Goal: Transaction & Acquisition: Purchase product/service

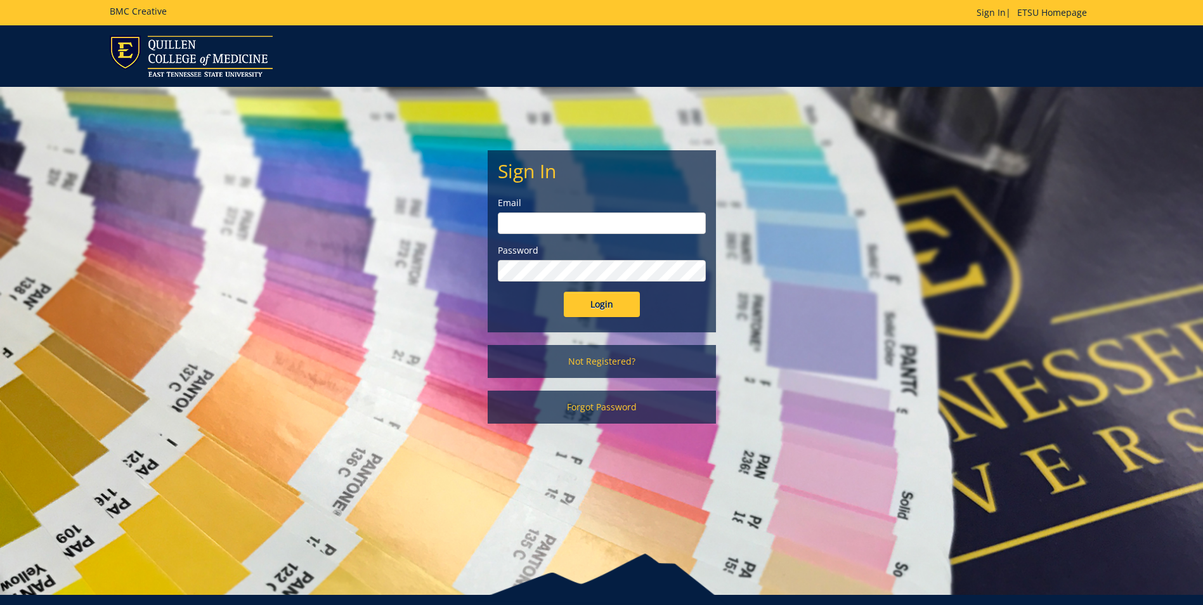
click at [613, 216] on input "email" at bounding box center [602, 223] width 208 height 22
type input "taylormr1@etsu.edu"
click at [564, 292] on input "Login" at bounding box center [602, 304] width 76 height 25
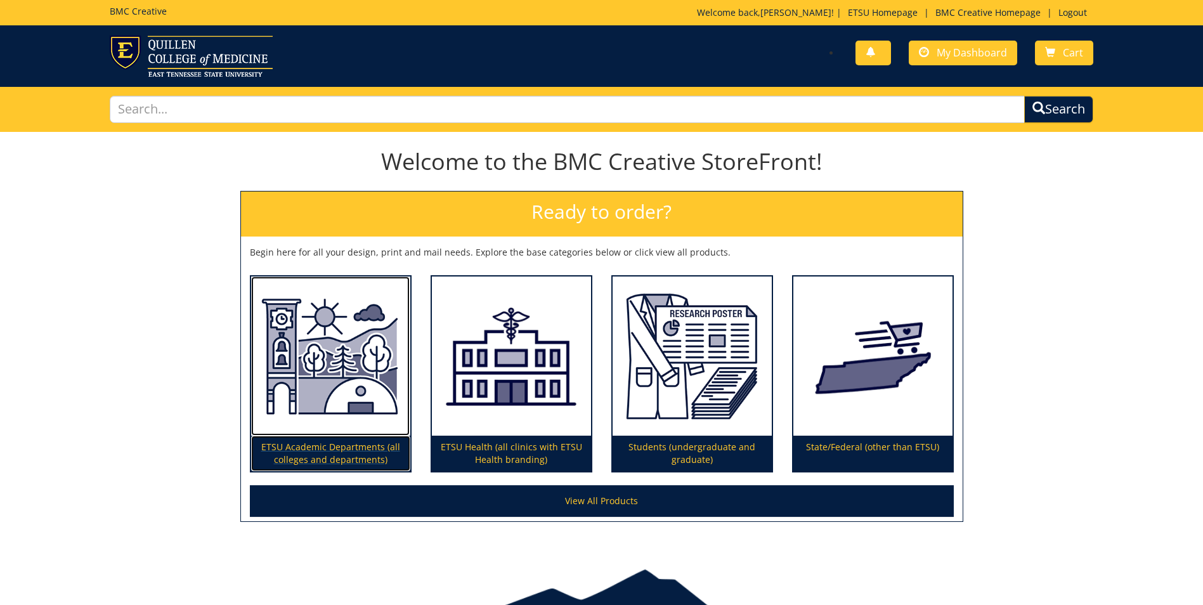
click at [373, 459] on p "ETSU Academic Departments (all colleges and departments)" at bounding box center [330, 454] width 159 height 36
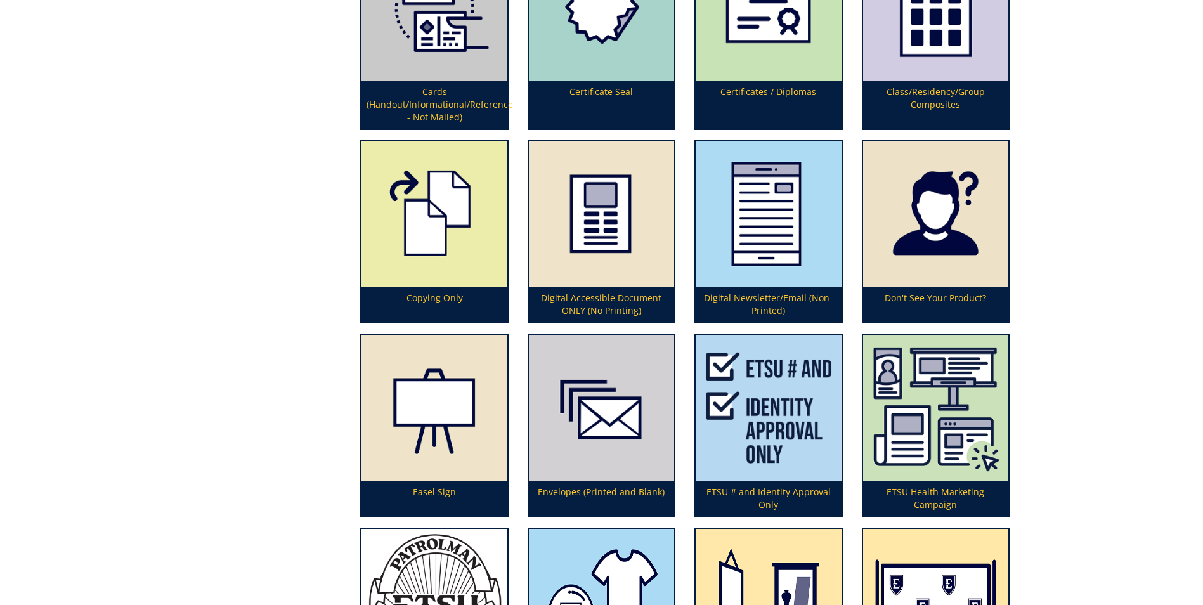
scroll to position [1099, 0]
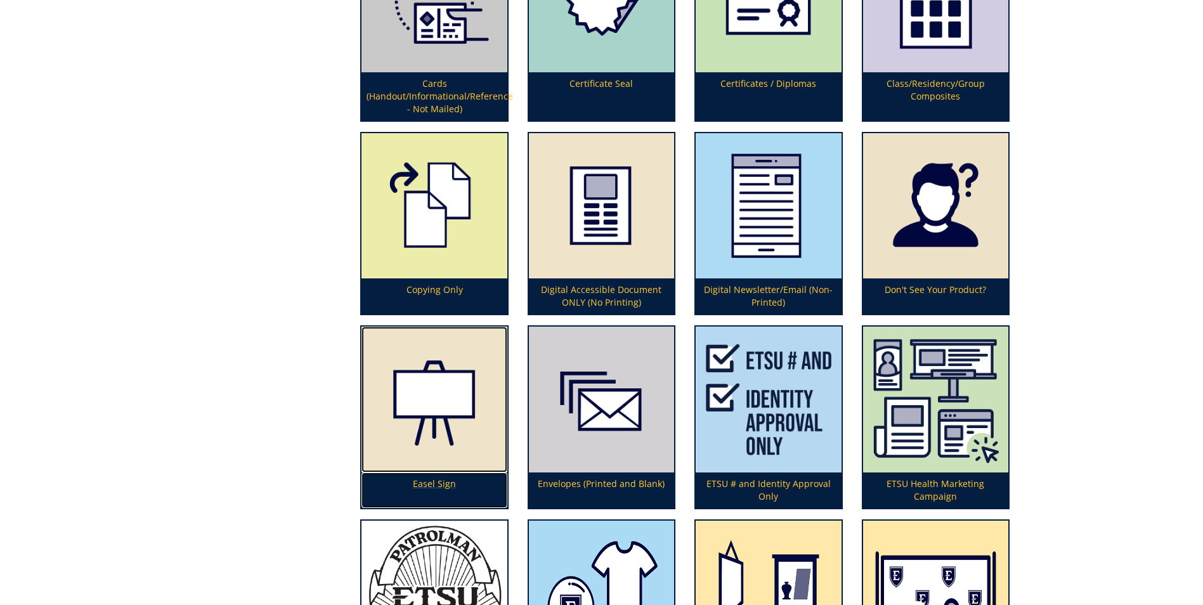
click at [453, 485] on p "Easel Sign" at bounding box center [434, 491] width 145 height 36
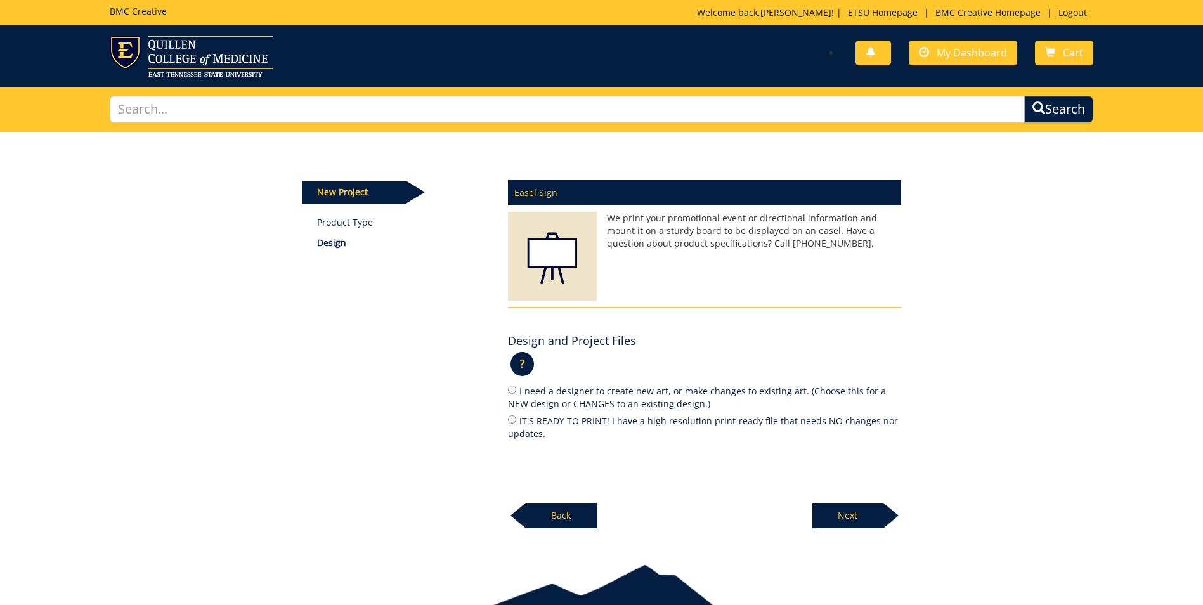
click at [514, 424] on label "IT'S READY TO PRINT! I have a high resolution print-ready file that needs NO ch…" at bounding box center [704, 427] width 393 height 27
click at [514, 424] on input "IT'S READY TO PRINT! I have a high resolution print-ready file that needs NO ch…" at bounding box center [512, 419] width 8 height 8
radio input "true"
click at [825, 507] on p "Next" at bounding box center [847, 515] width 71 height 25
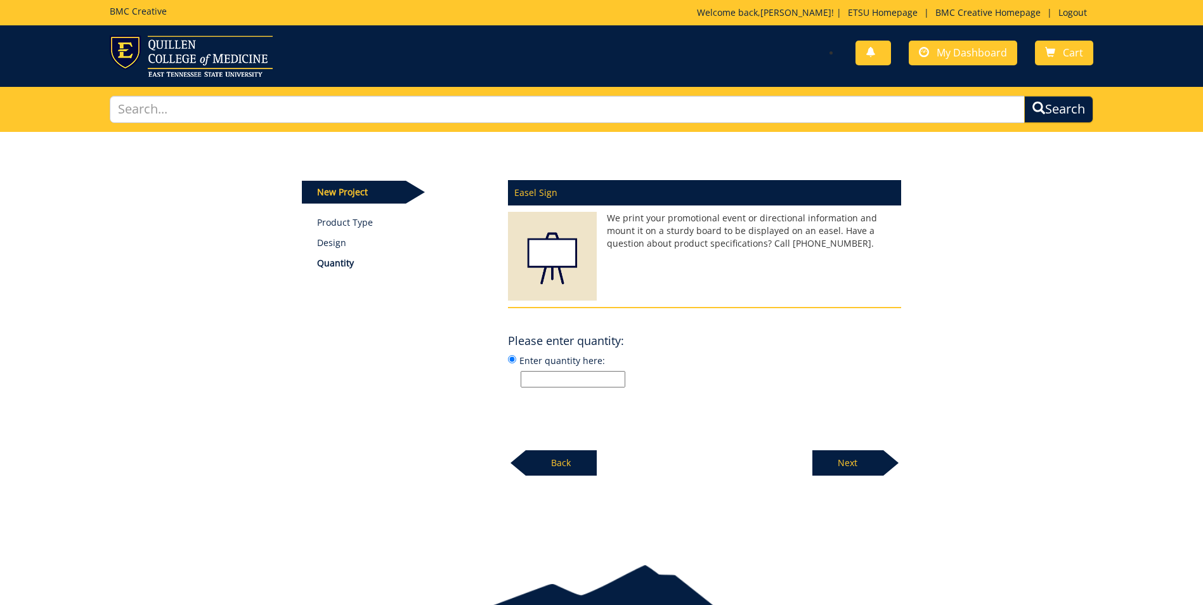
click at [559, 385] on input "Enter quantity here:" at bounding box center [573, 379] width 105 height 16
type input "2"
click at [837, 474] on p "Next" at bounding box center [847, 462] width 71 height 25
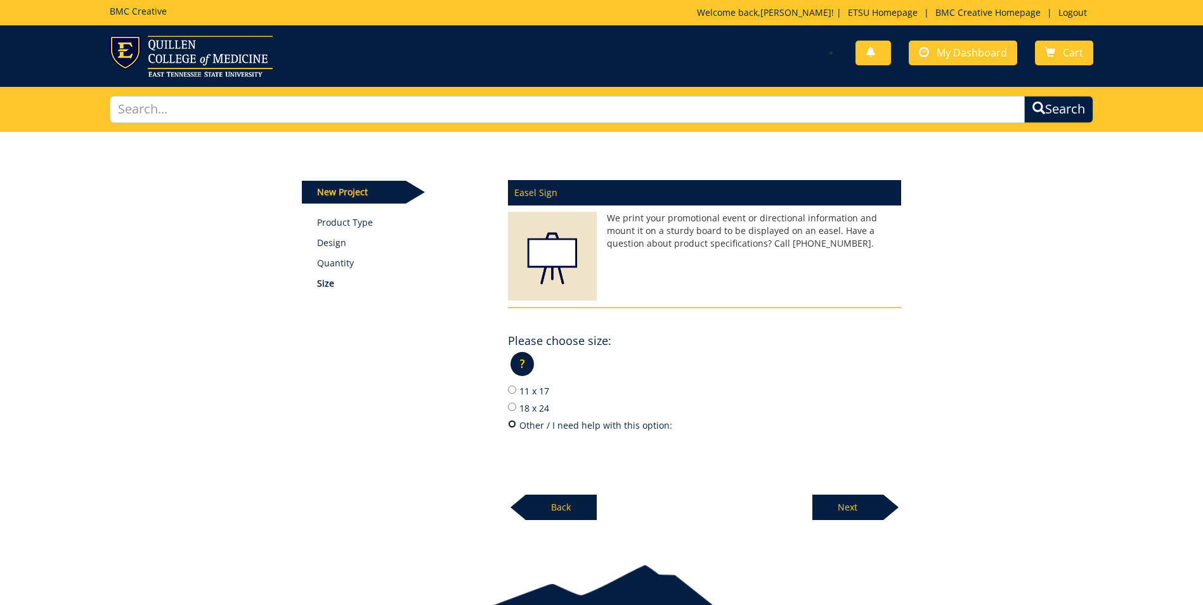
click at [514, 427] on input "Other / I need help with this option:" at bounding box center [512, 424] width 8 height 8
radio input "true"
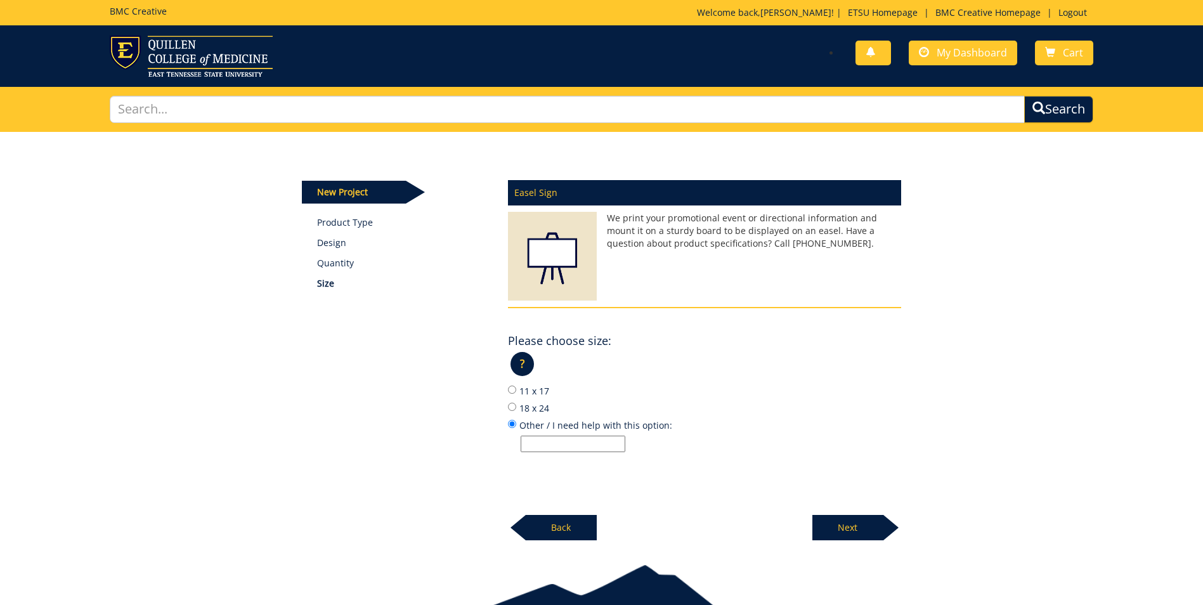
click at [542, 445] on input "Other / I need help with this option:" at bounding box center [573, 444] width 105 height 16
type input "2"
type input "36x24"
click at [823, 528] on p "Next" at bounding box center [847, 527] width 71 height 25
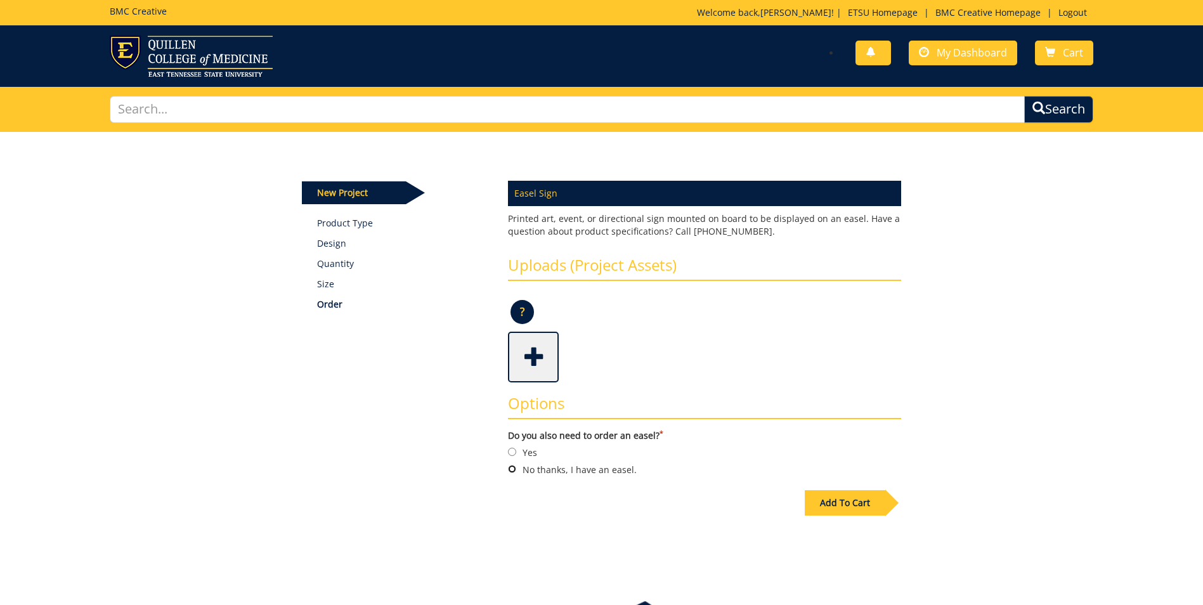
click at [509, 467] on input "No thanks, I have an easel." at bounding box center [512, 469] width 8 height 8
radio input "true"
click at [533, 361] on span at bounding box center [534, 356] width 51 height 44
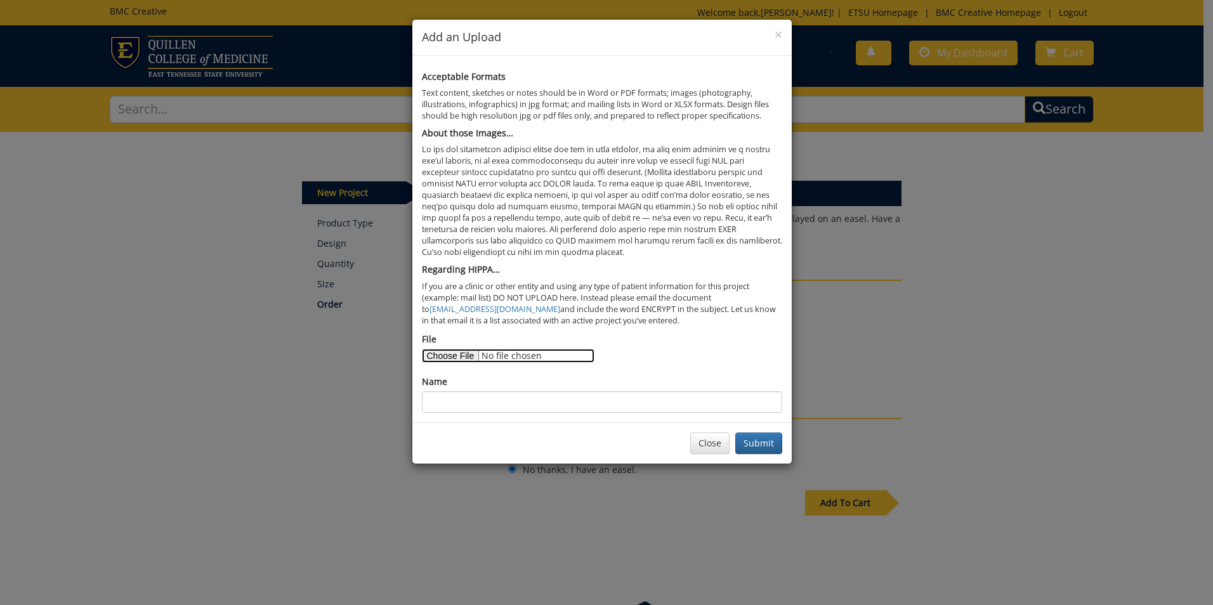
click at [450, 352] on input "File" at bounding box center [508, 356] width 173 height 14
type input "C:\fakepath\The Art of Aging 24x36.jpg"
click at [495, 399] on input "Name" at bounding box center [602, 402] width 360 height 22
type input "The Art of Aging Conference"
click at [757, 450] on button "Submit" at bounding box center [758, 444] width 47 height 22
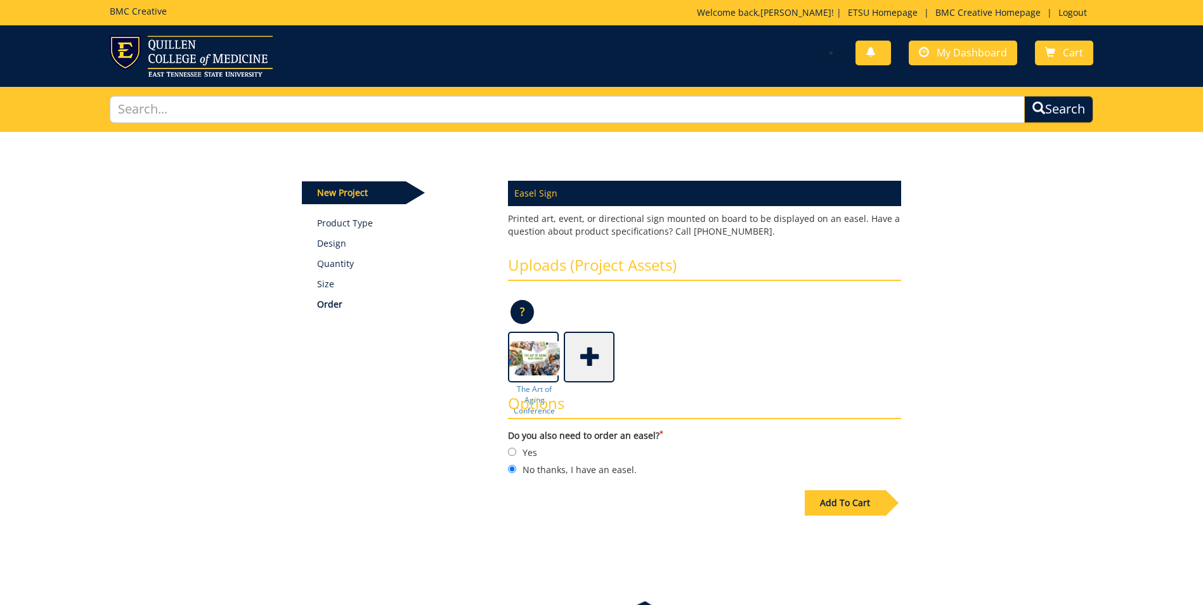
click at [838, 505] on div "Add To Cart" at bounding box center [845, 502] width 81 height 25
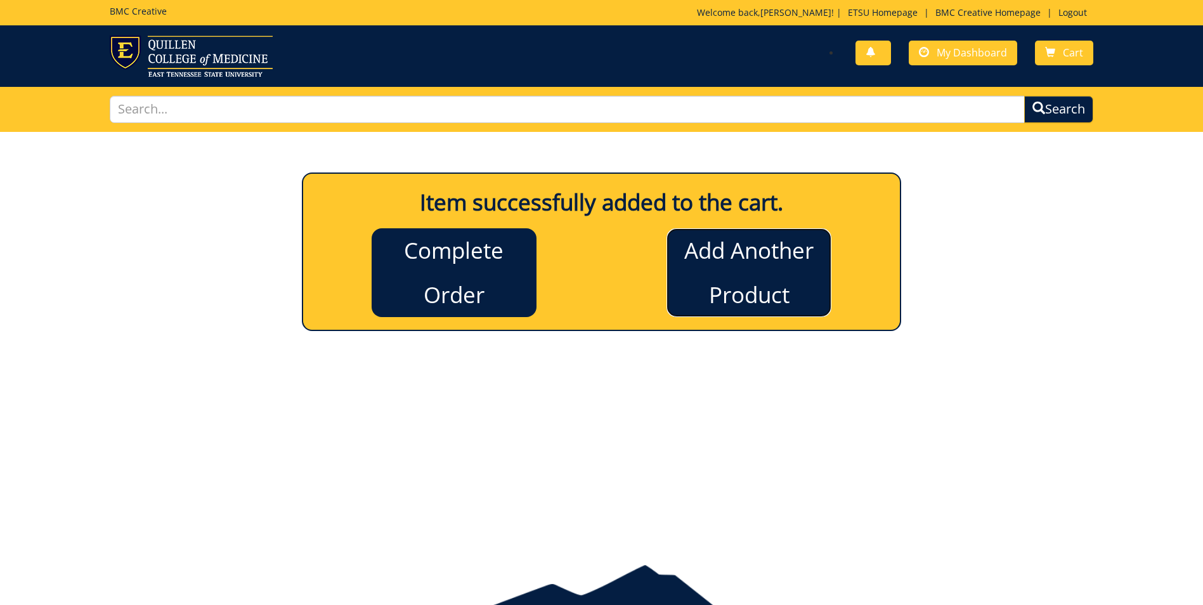
click at [790, 285] on link "Add Another Product" at bounding box center [749, 272] width 165 height 89
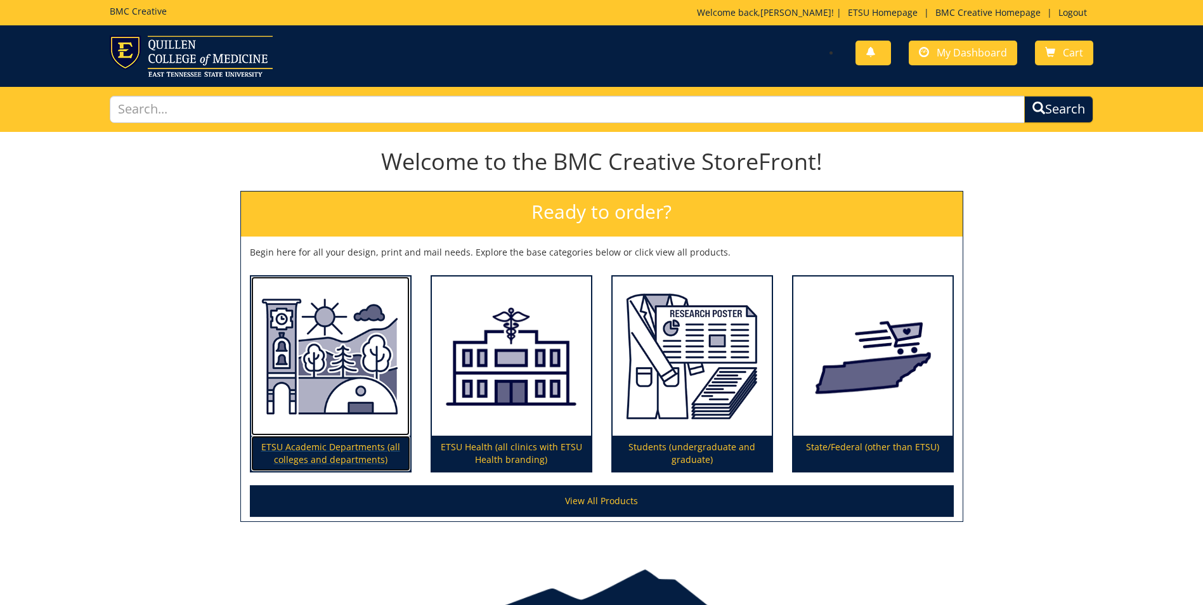
click at [326, 452] on p "ETSU Academic Departments (all colleges and departments)" at bounding box center [330, 454] width 159 height 36
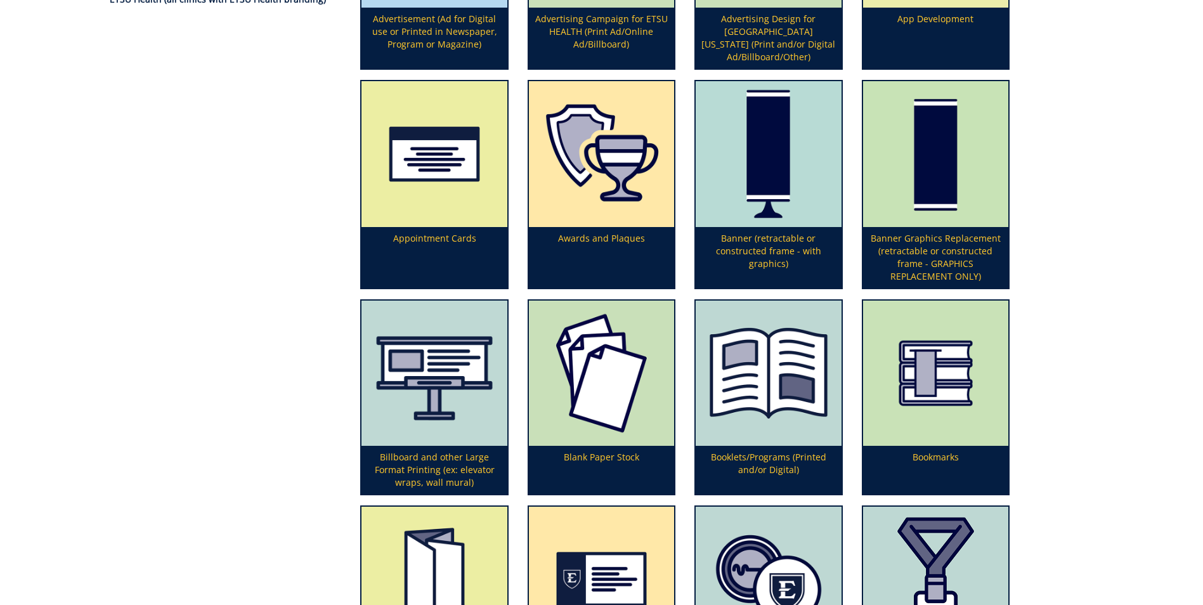
scroll to position [381, 0]
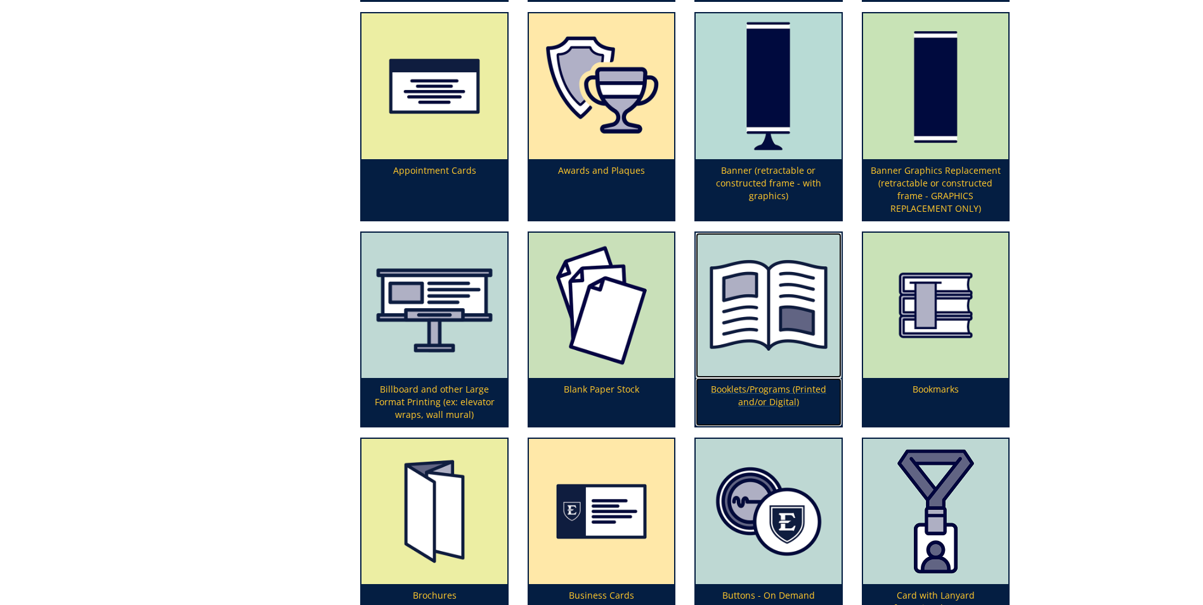
click at [791, 403] on p "Booklets/Programs (Printed and/or Digital)" at bounding box center [768, 402] width 145 height 48
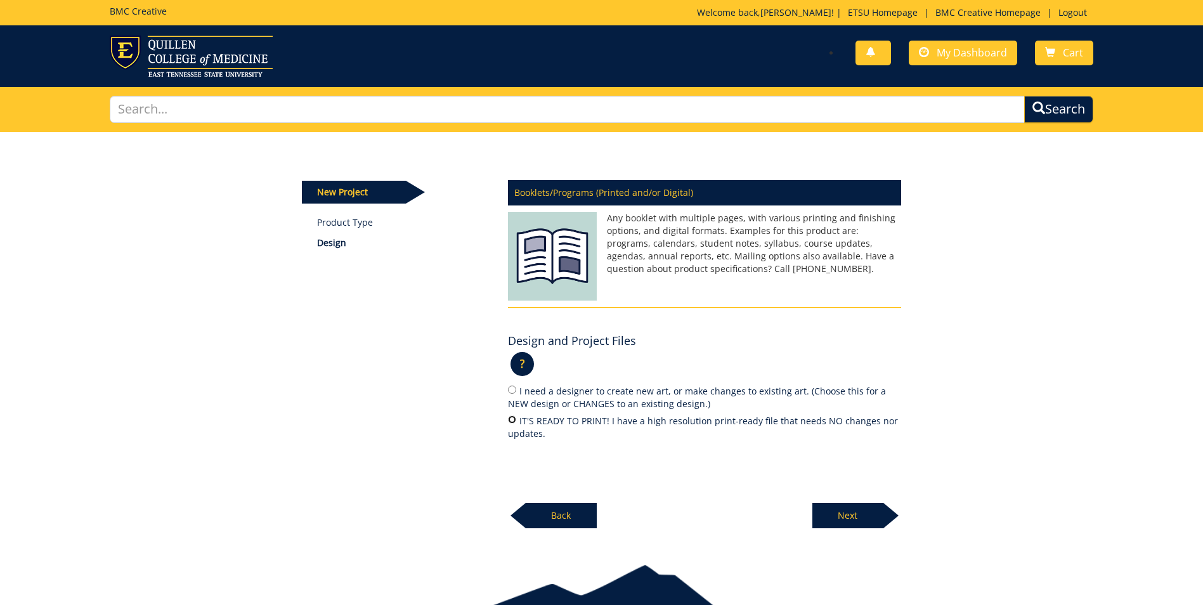
click at [509, 419] on input "IT'S READY TO PRINT! I have a high resolution print-ready file that needs NO ch…" at bounding box center [512, 419] width 8 height 8
radio input "true"
click at [844, 507] on p "Next" at bounding box center [847, 515] width 71 height 25
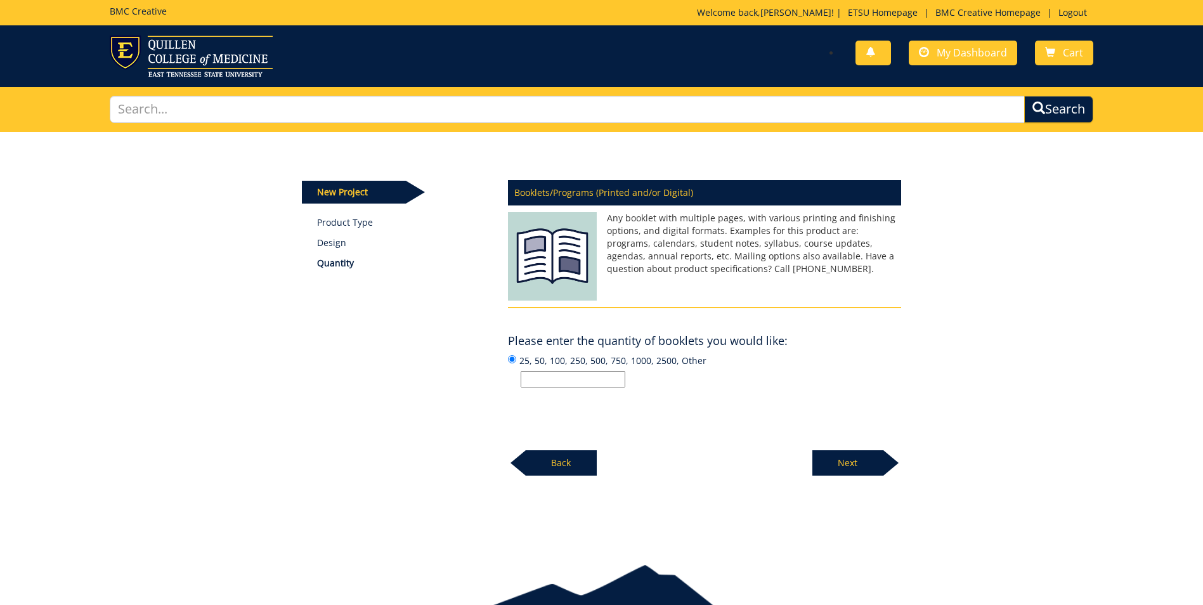
click at [562, 373] on input "25, 50, 100, 250, 500, 750, 1000, 2500, Other" at bounding box center [573, 379] width 105 height 16
type input "150"
click at [823, 464] on p "Next" at bounding box center [847, 462] width 71 height 25
click at [597, 380] on input "Enter the number of pages or "Not Sure":" at bounding box center [573, 379] width 105 height 16
type input "3"
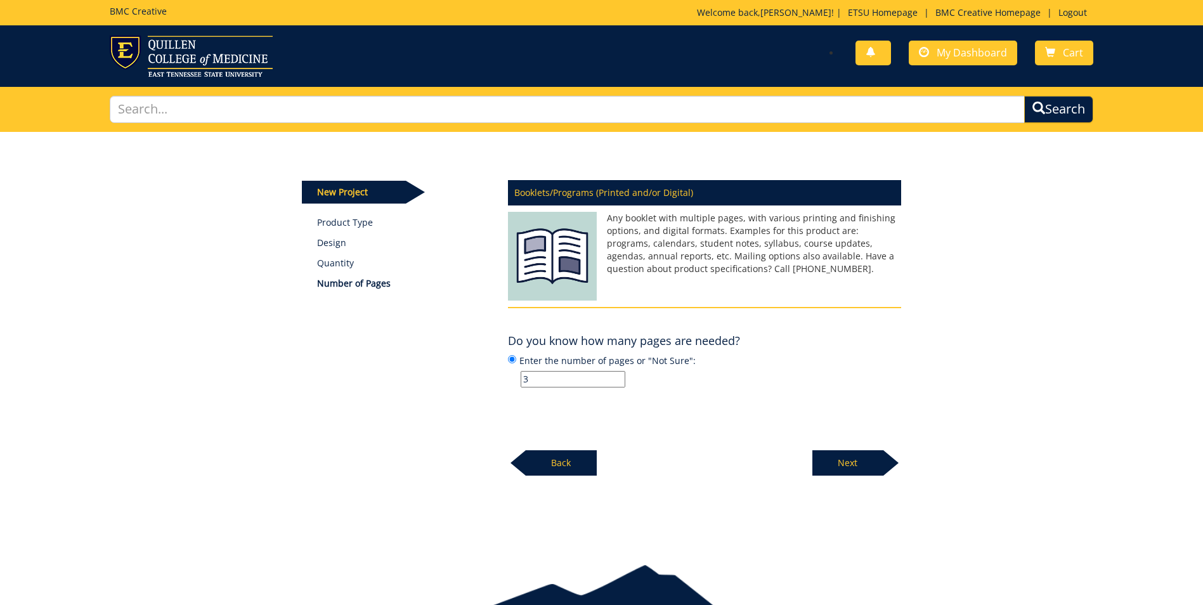
click at [875, 460] on p "Next" at bounding box center [847, 462] width 71 height 25
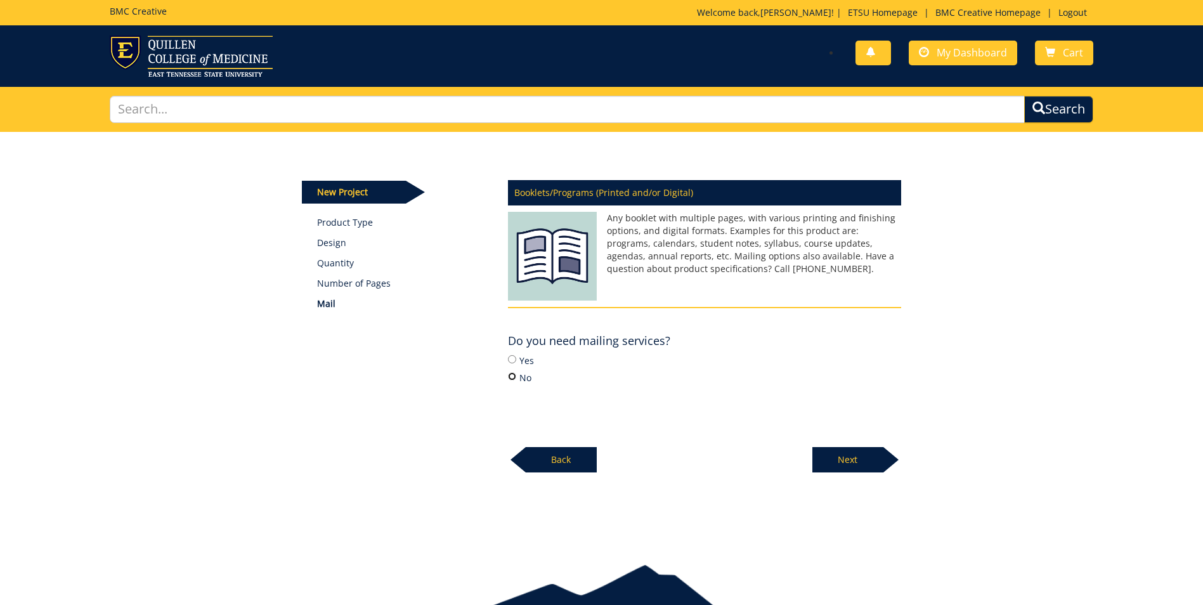
click at [514, 374] on input "No" at bounding box center [512, 376] width 8 height 8
radio input "true"
click at [866, 455] on p "Next" at bounding box center [847, 459] width 71 height 25
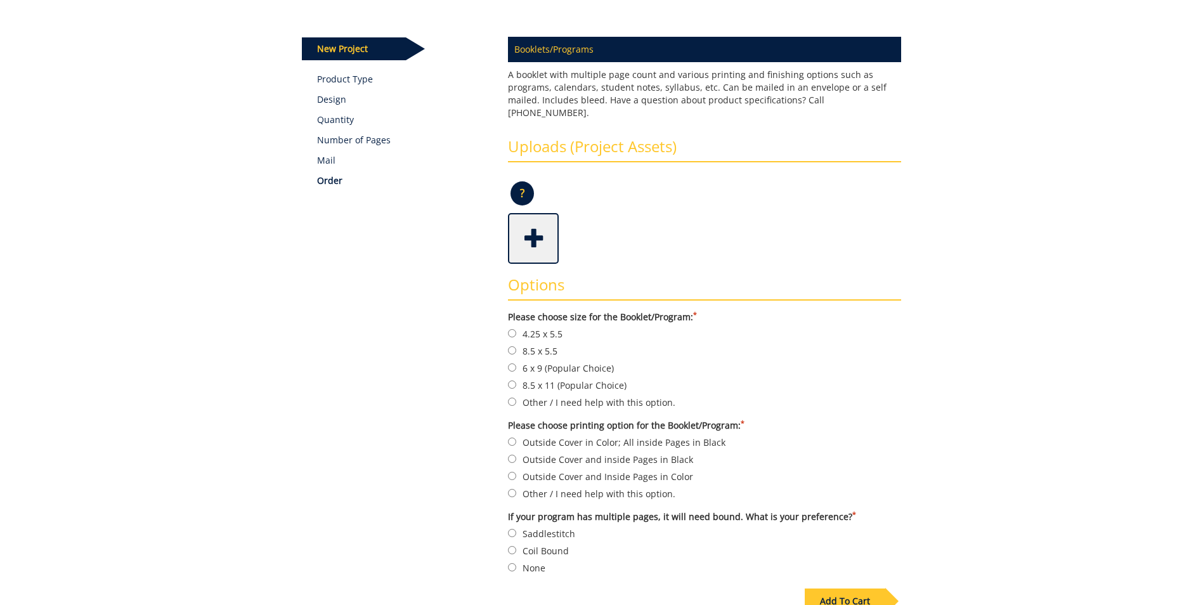
scroll to position [160, 0]
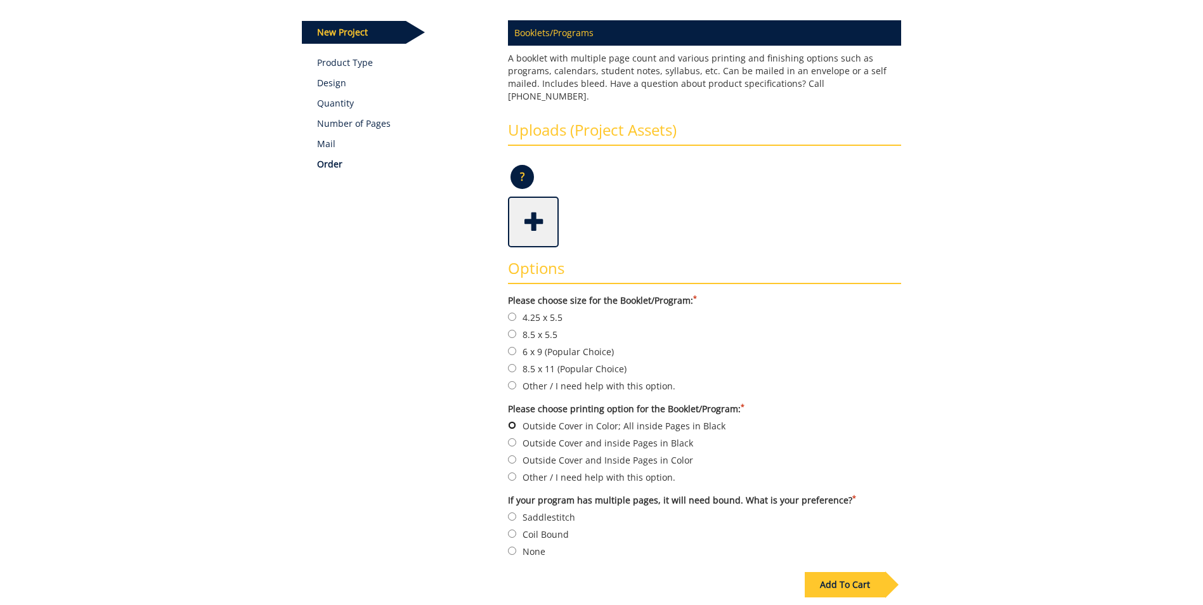
click at [514, 421] on input "Outside Cover in Color; All inside Pages in Black" at bounding box center [512, 425] width 8 height 8
radio input "true"
click at [514, 547] on input "None" at bounding box center [512, 551] width 8 height 8
radio input "true"
click at [511, 347] on input "6 x 9 (Popular Choice)" at bounding box center [512, 351] width 8 height 8
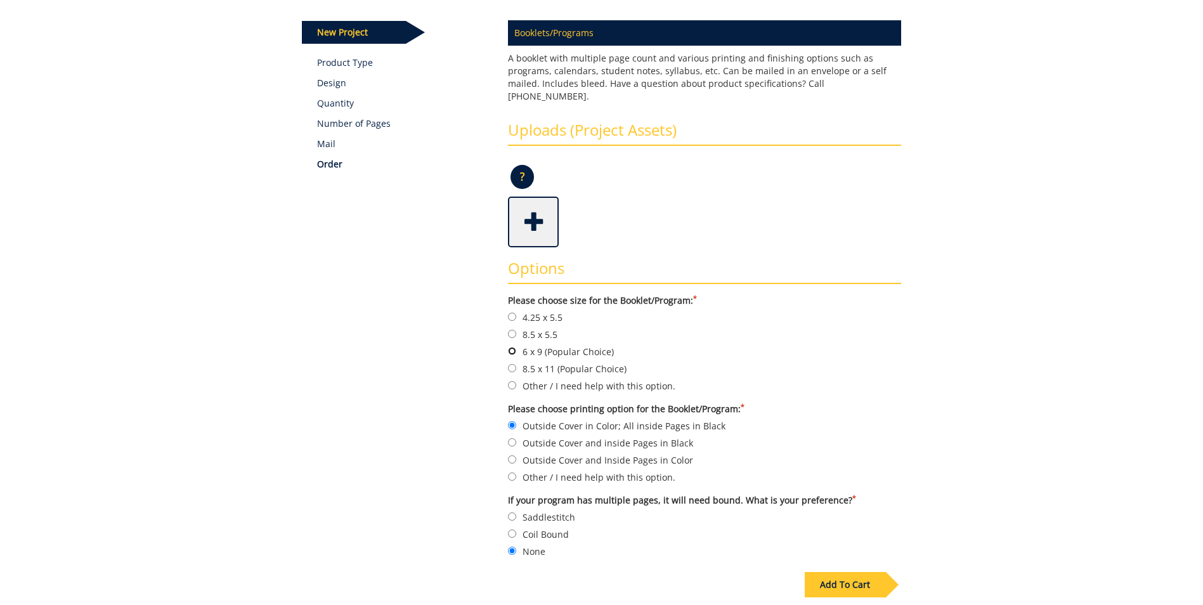
radio input "true"
click at [525, 211] on span at bounding box center [534, 221] width 51 height 44
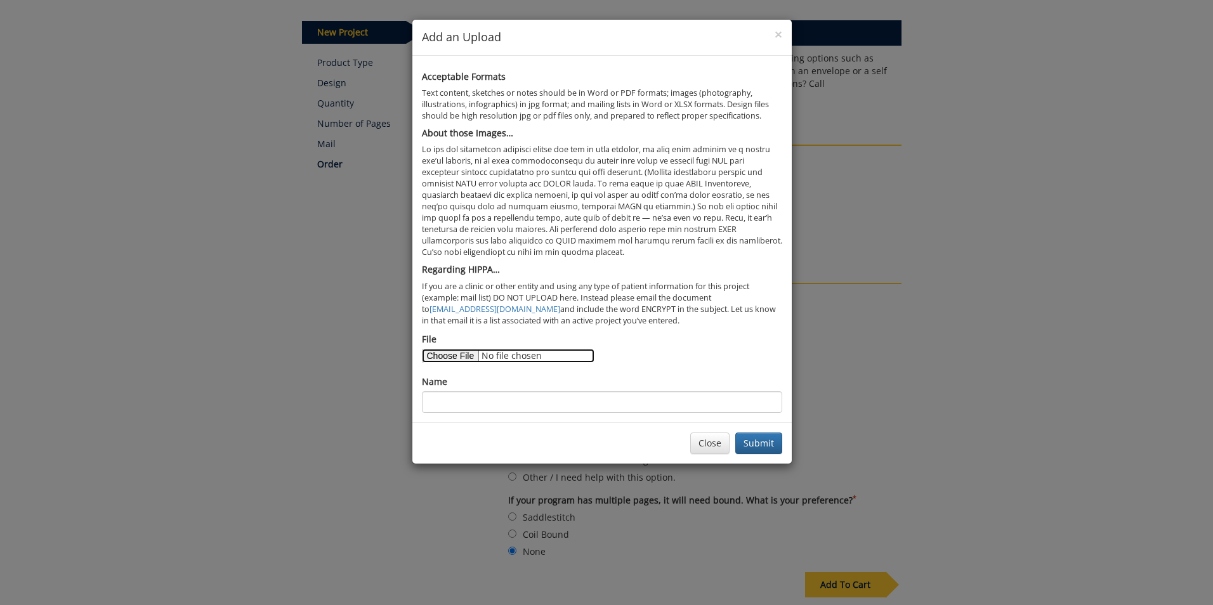
click at [455, 358] on input "File" at bounding box center [508, 356] width 173 height 14
type input "C:\fakepath\The Art of Aging 6x9.jpg"
click at [622, 397] on input "Name" at bounding box center [602, 402] width 360 height 22
type input "The Art of Aging Conference"
click at [760, 442] on button "Submit" at bounding box center [758, 444] width 47 height 22
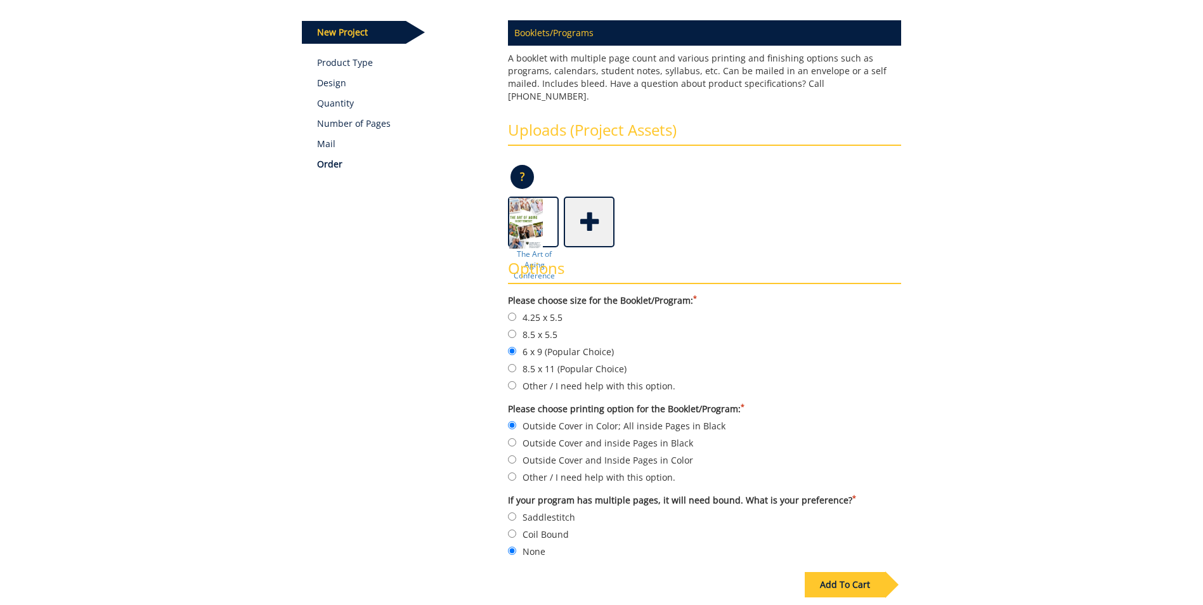
click at [878, 572] on div "Add To Cart" at bounding box center [845, 584] width 81 height 25
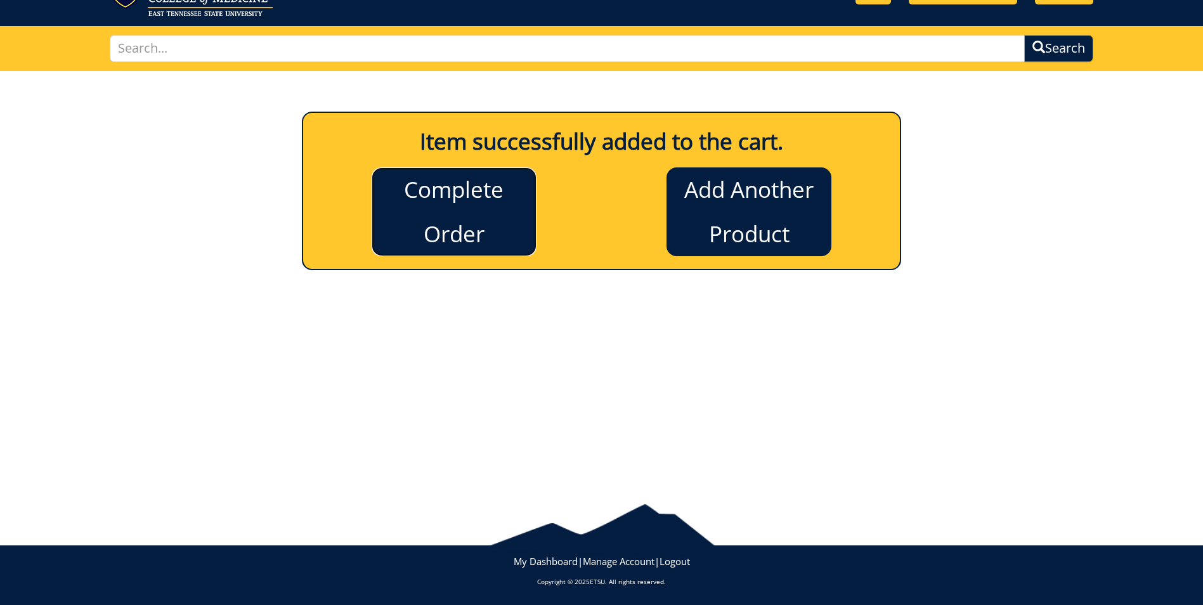
click at [483, 235] on link "Complete Order" at bounding box center [454, 211] width 165 height 89
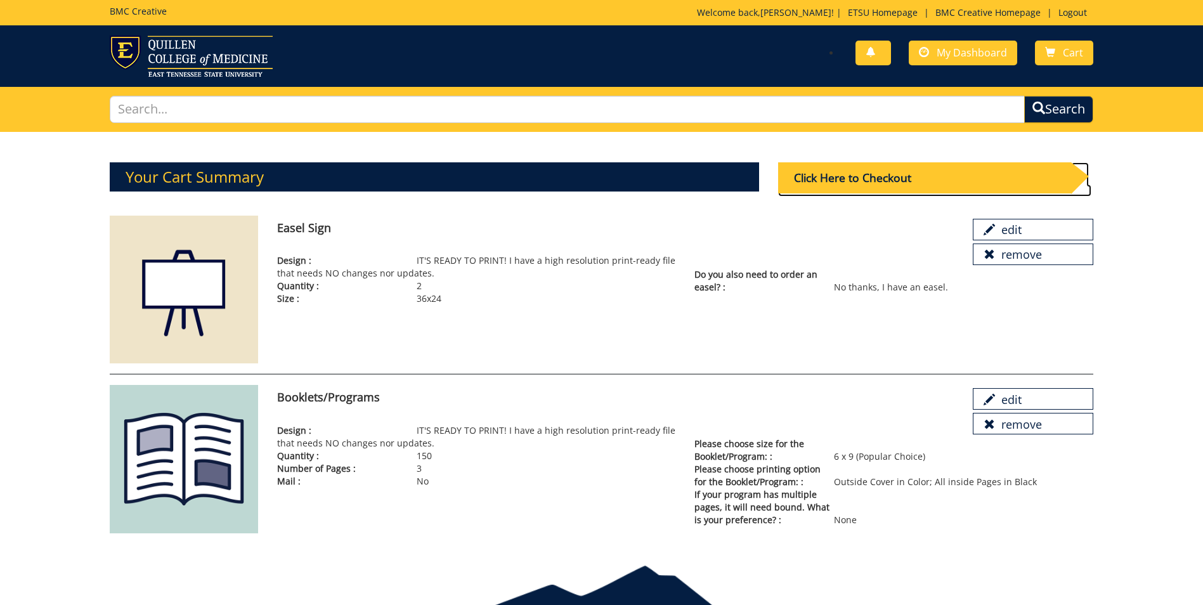
click at [886, 173] on div "Click Here to Checkout" at bounding box center [924, 177] width 293 height 31
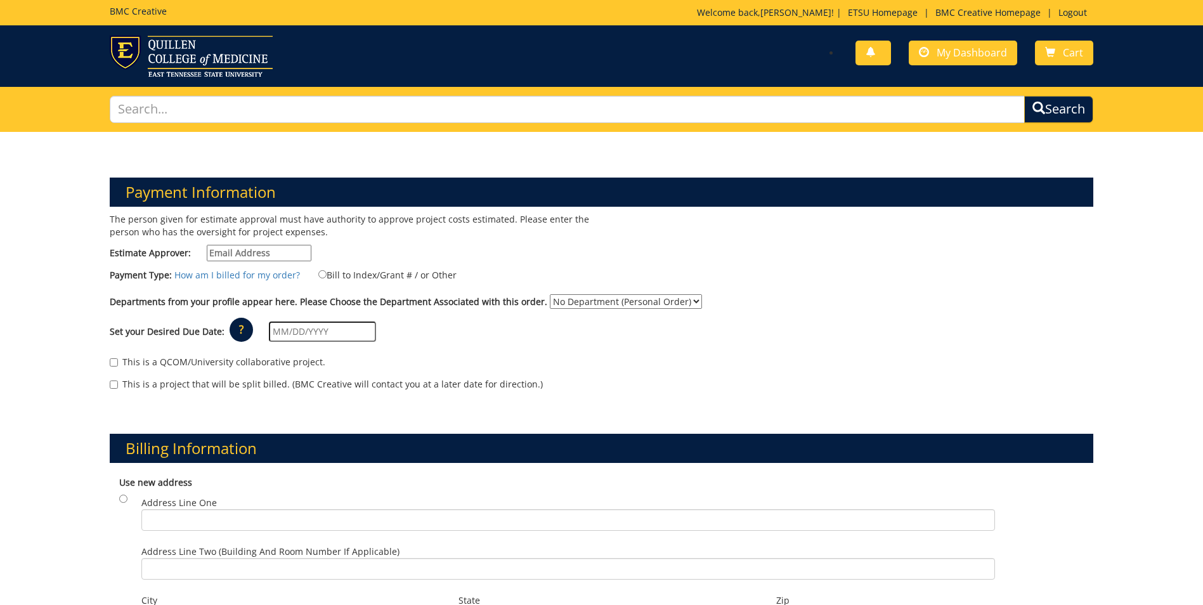
click at [286, 258] on input "Estimate Approver:" at bounding box center [259, 253] width 105 height 16
type input "[EMAIL_ADDRESS][DOMAIN_NAME]"
click at [680, 299] on select "No Department (Personal Order) Professional Development" at bounding box center [626, 301] width 152 height 15
select select "151"
click at [550, 294] on select "No Department (Personal Order) Professional Development" at bounding box center [626, 301] width 152 height 15
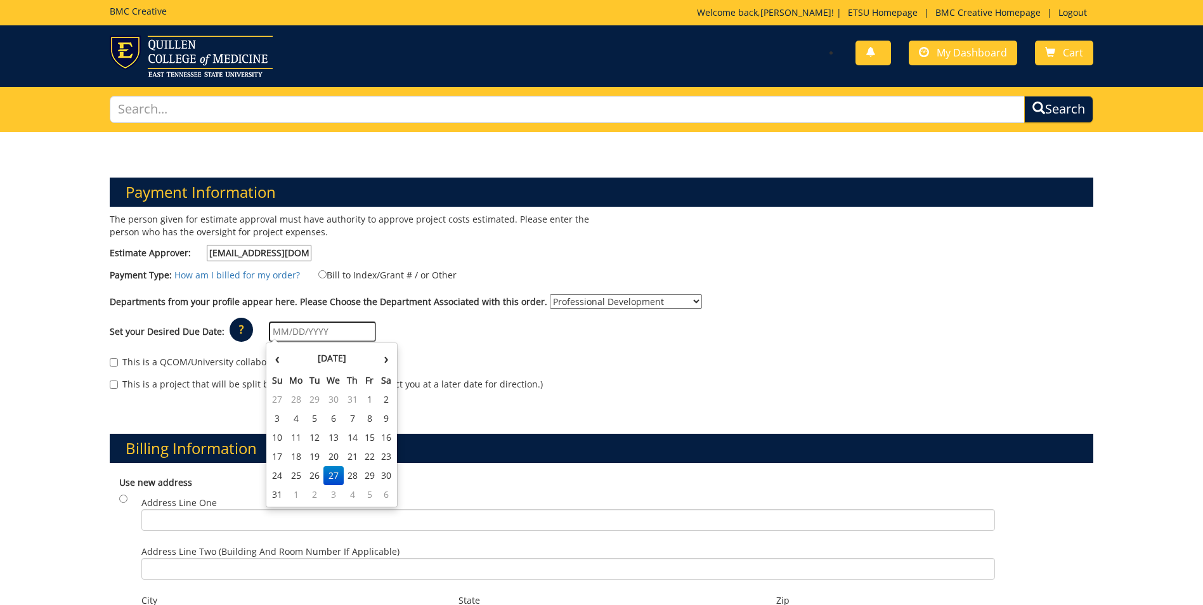
click at [284, 332] on input "text" at bounding box center [322, 332] width 107 height 20
click at [386, 362] on th "›" at bounding box center [386, 358] width 16 height 25
click at [369, 400] on td "5" at bounding box center [369, 399] width 17 height 19
type input "[DATE]"
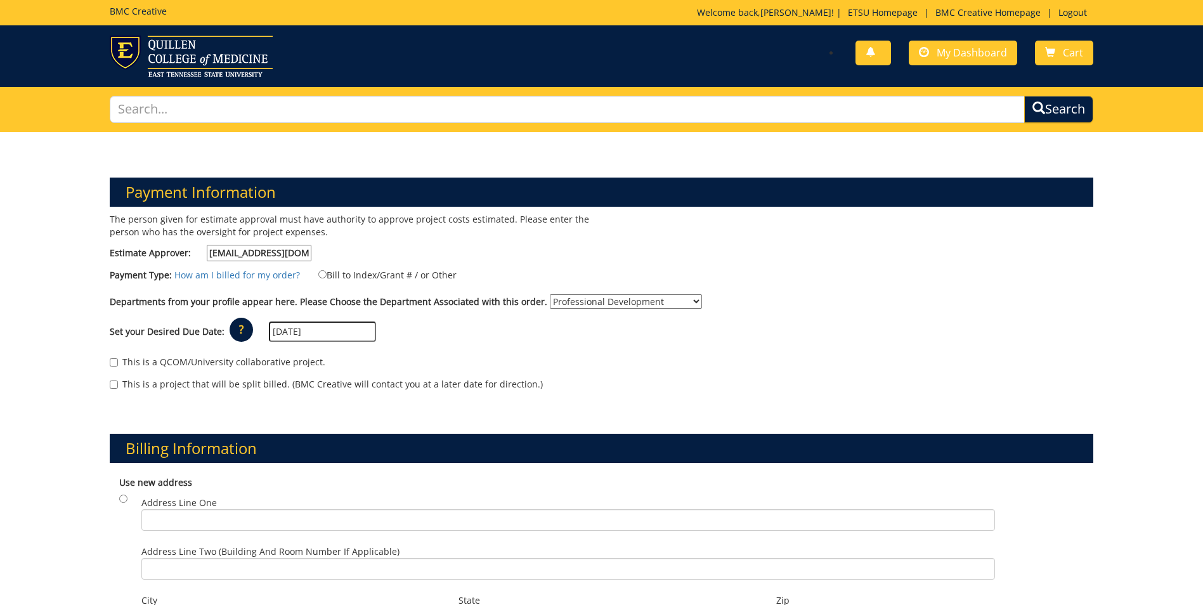
click at [339, 277] on label "Bill to Index/Grant # / or Other" at bounding box center [380, 275] width 154 height 14
click at [327, 277] on input "Bill to Index/Grant # / or Other" at bounding box center [322, 274] width 8 height 8
radio input "true"
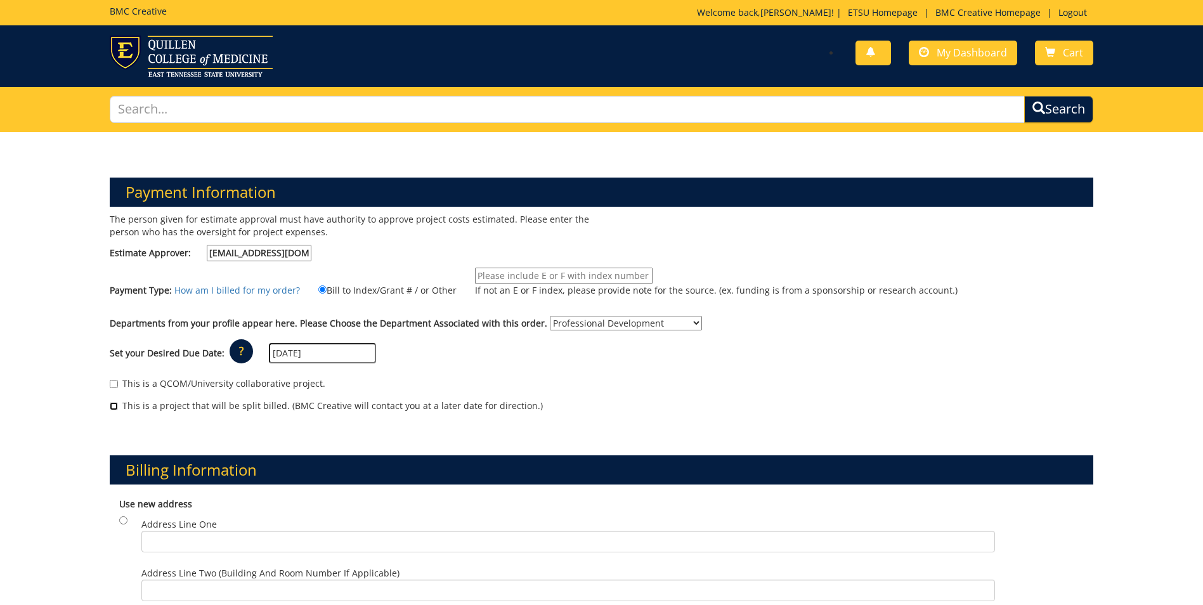
click at [116, 405] on input "This is a project that will be split billed. (BMC Creative will contact you at …" at bounding box center [114, 406] width 8 height 8
checkbox input "true"
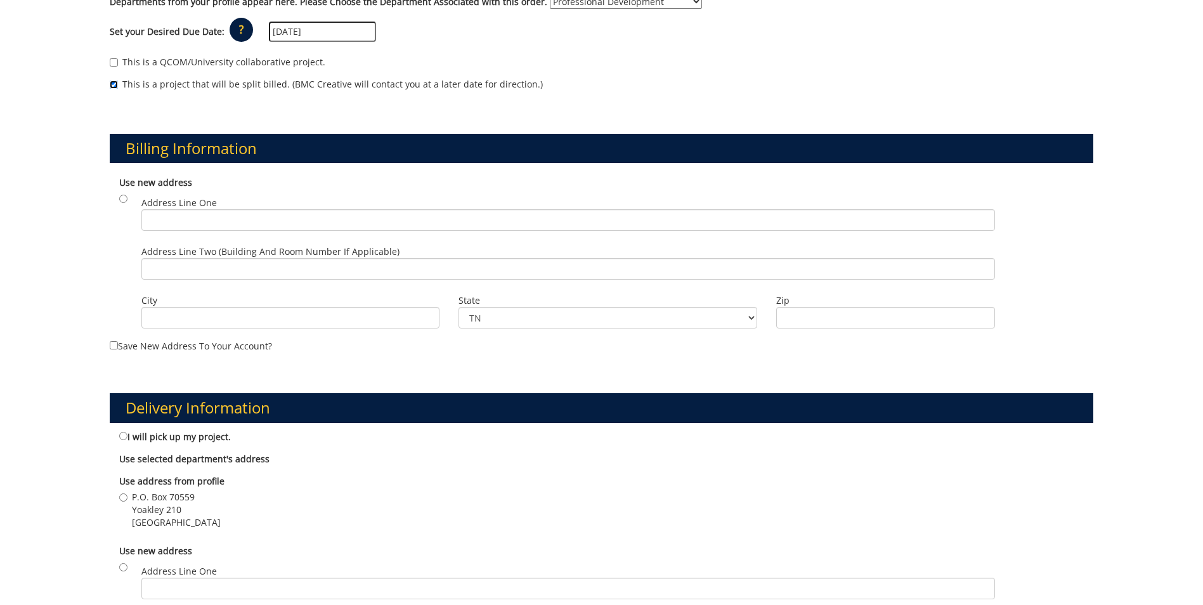
scroll to position [355, 0]
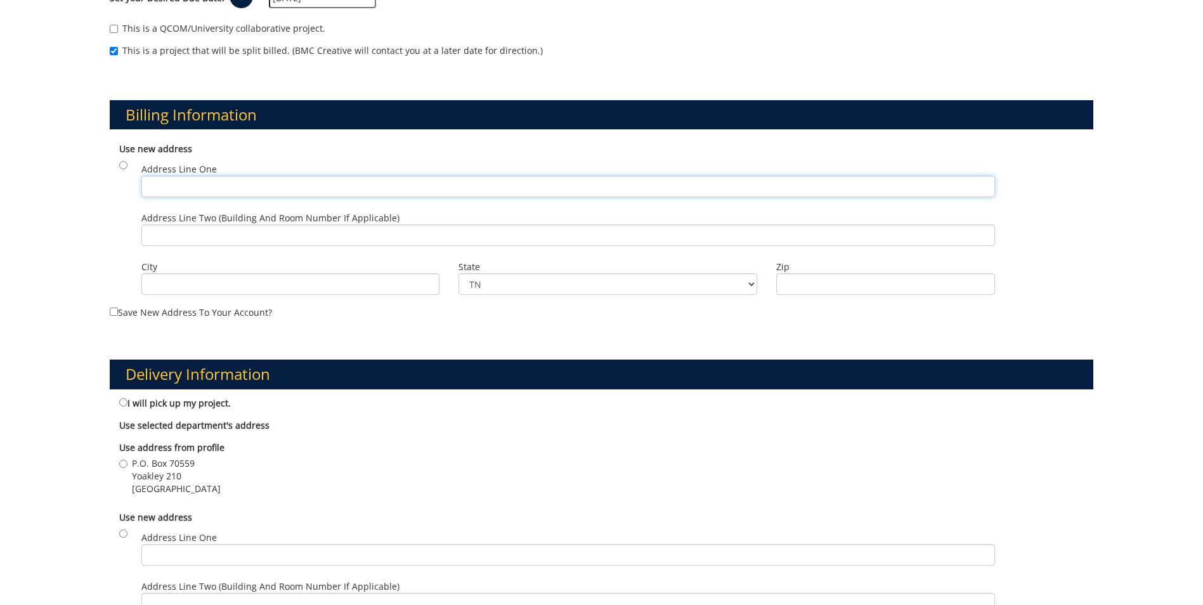
click at [323, 193] on input "Address Line One" at bounding box center [568, 187] width 854 height 22
type input "Warf-Pickel Hall"
click at [302, 239] on input "Address Line Two (Building and Room Number if applicable)" at bounding box center [568, 236] width 854 height 22
click at [124, 160] on div "Use new address Address Line One Warf-Pickel Hall Address Line Two (Building an…" at bounding box center [602, 220] width 984 height 169
click at [120, 166] on input "radio" at bounding box center [123, 165] width 8 height 8
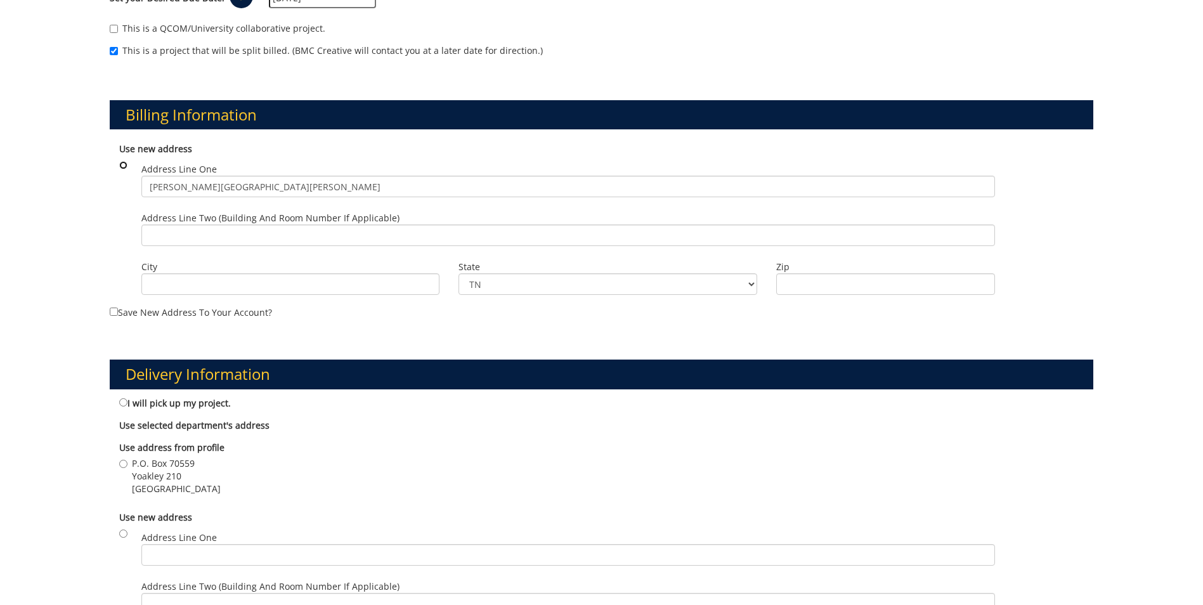
radio input "true"
click at [162, 232] on input "Address Line Two (Building and Room Number if applicable)" at bounding box center [568, 236] width 854 height 22
type input "[STREET_ADDRESS][PERSON_NAME]"
click at [176, 285] on input "City" at bounding box center [290, 284] width 298 height 22
click at [339, 176] on input "Warf-Pickel Hall" at bounding box center [568, 187] width 854 height 22
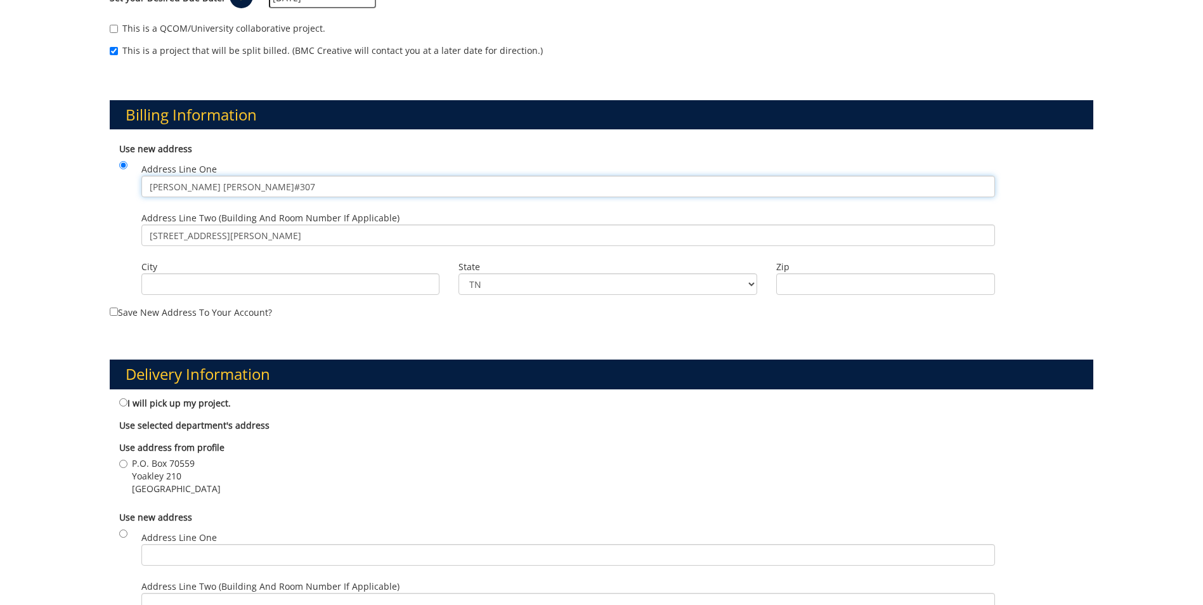
type input "Warf-Pickel Hall RM#307"
click at [257, 287] on input "City" at bounding box center [290, 284] width 298 height 22
type input "Johnson City"
click at [792, 283] on input "Zip" at bounding box center [885, 284] width 219 height 22
type input "37614"
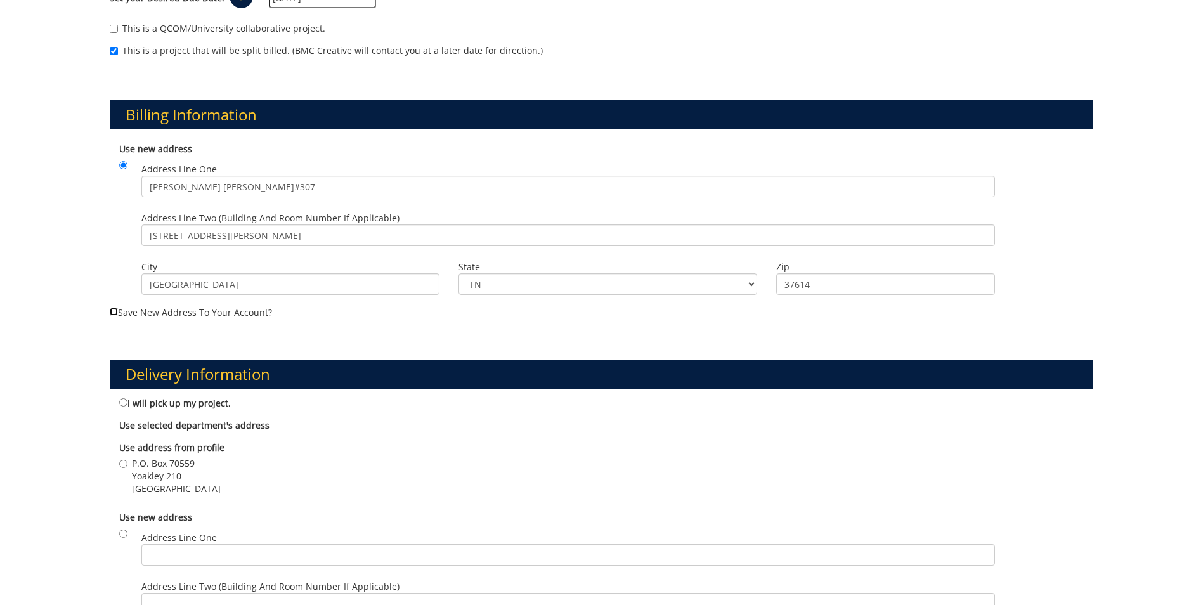
click at [111, 313] on input "Save new address to your account?" at bounding box center [114, 312] width 8 height 8
checkbox input "true"
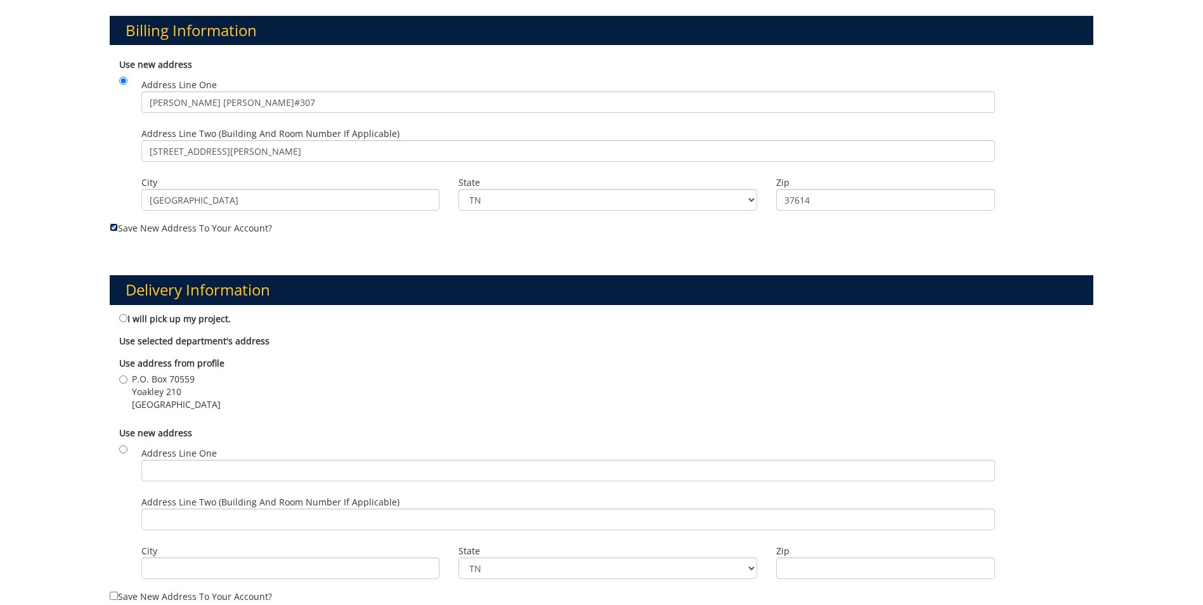
scroll to position [465, 0]
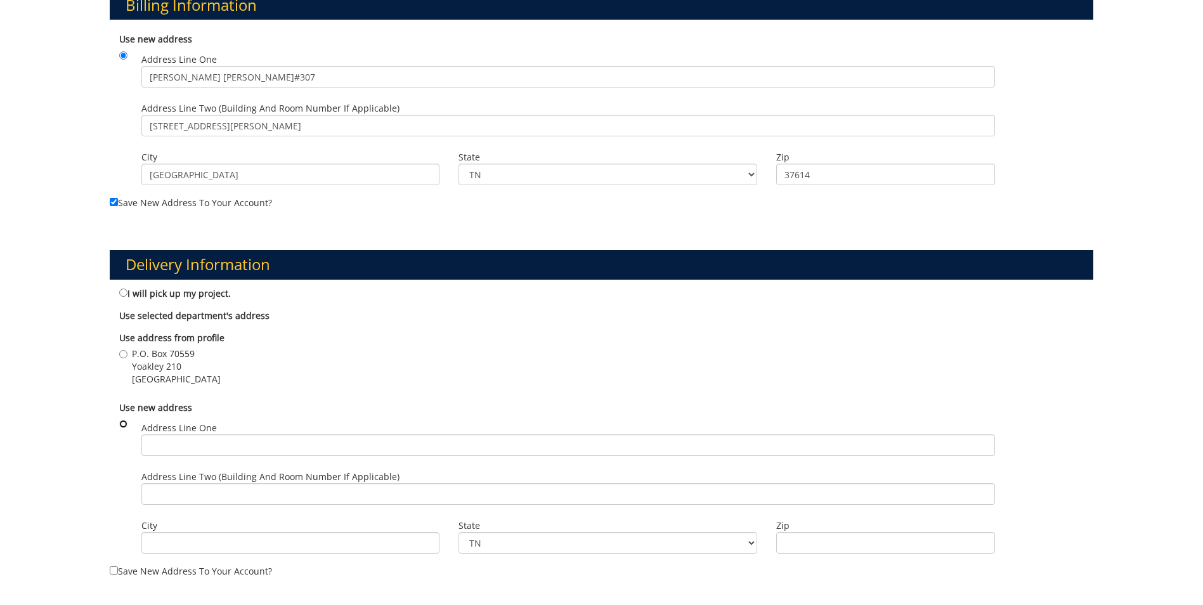
click at [126, 426] on input "radio" at bounding box center [123, 424] width 8 height 8
radio input "true"
drag, startPoint x: 252, startPoint y: 74, endPoint x: 147, endPoint y: 83, distance: 105.7
click at [147, 83] on input "Warf-Pickel Hall RM#307" at bounding box center [568, 77] width 854 height 22
click at [179, 441] on input "Address Line One" at bounding box center [568, 445] width 854 height 22
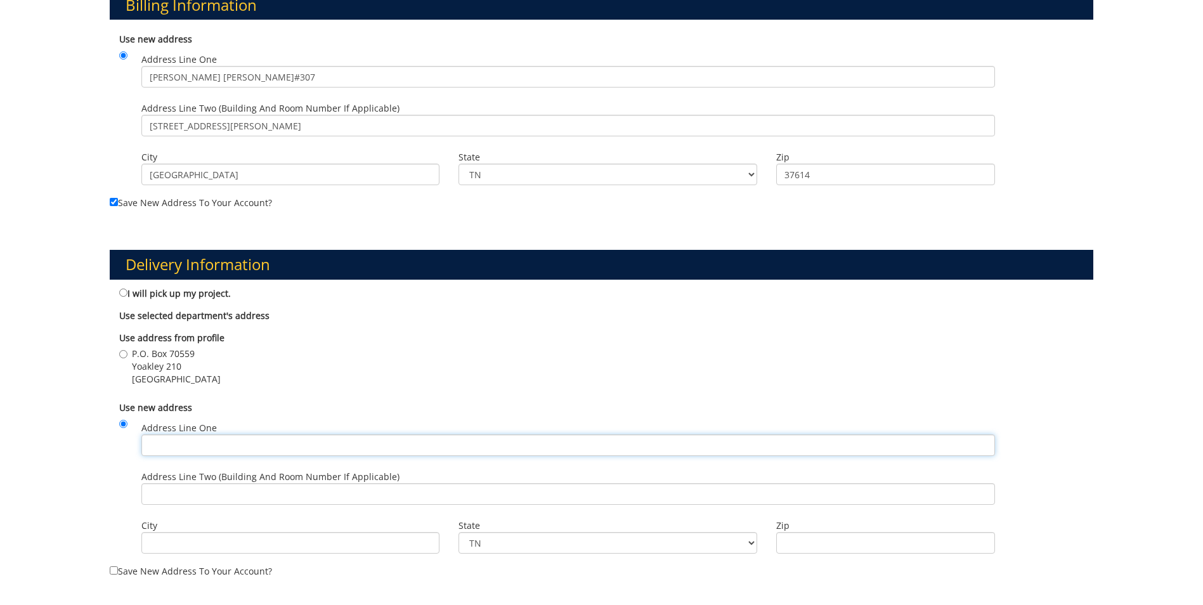
paste input "Warf-Pickel Hall RM#307"
type input "Warf-Pickel Hall RM#307"
click at [179, 491] on input "Address Line Two (Building and Room Number if applicable)" at bounding box center [568, 494] width 854 height 22
drag, startPoint x: 248, startPoint y: 130, endPoint x: 120, endPoint y: 129, distance: 128.1
click at [120, 129] on div "Use new address Address Line One Warf-Pickel Hall RM#307 Address Line Two (Buil…" at bounding box center [602, 111] width 984 height 169
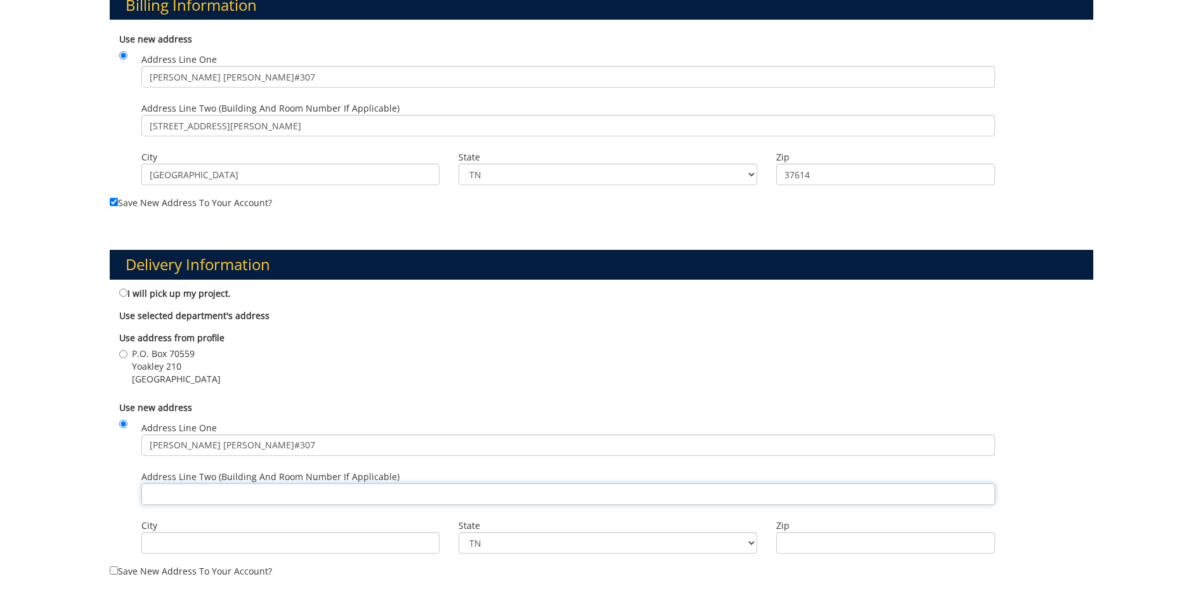
click at [181, 499] on input "Address Line Two (Building and Room Number if applicable)" at bounding box center [568, 494] width 854 height 22
paste input "128 David Collins Way"
type input "128 David Collins Way"
click at [188, 535] on input "City" at bounding box center [290, 543] width 298 height 22
drag, startPoint x: 204, startPoint y: 173, endPoint x: 145, endPoint y: 181, distance: 60.2
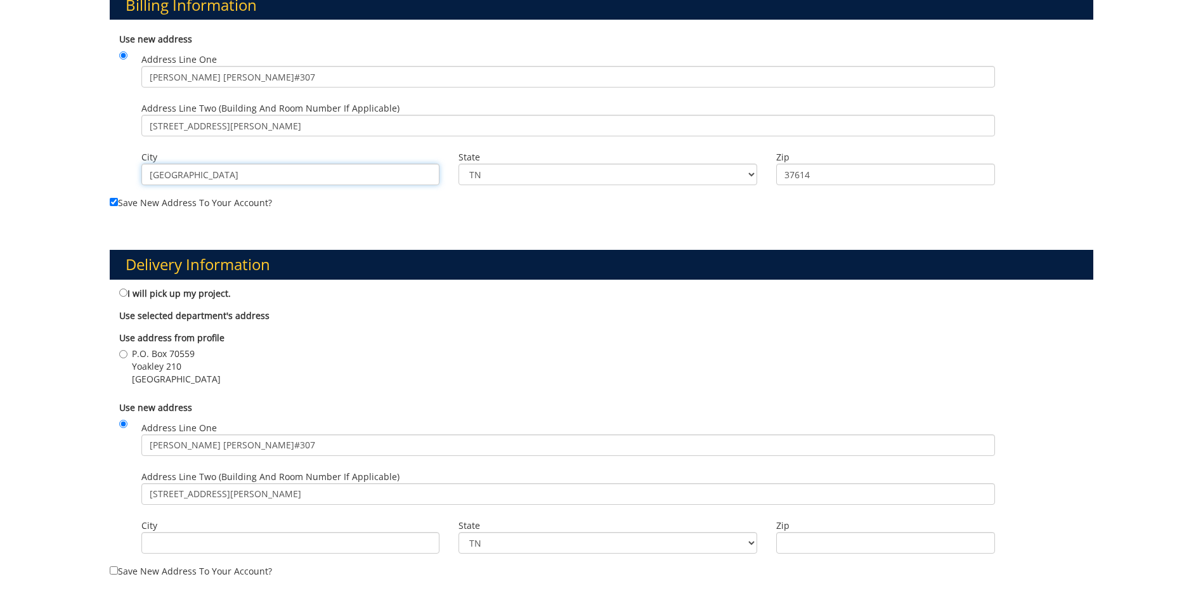
click at [145, 181] on input "Johnson City" at bounding box center [290, 175] width 298 height 22
click at [185, 538] on input "City" at bounding box center [290, 543] width 298 height 22
paste input "Johnson City"
type input "Johnson City"
click at [491, 171] on select "TN AL AK AS AZ AR CA CO CT DE DC FM FL GA GU HI ID IL IN IA KS KY LA ME MH MD M…" at bounding box center [608, 175] width 298 height 22
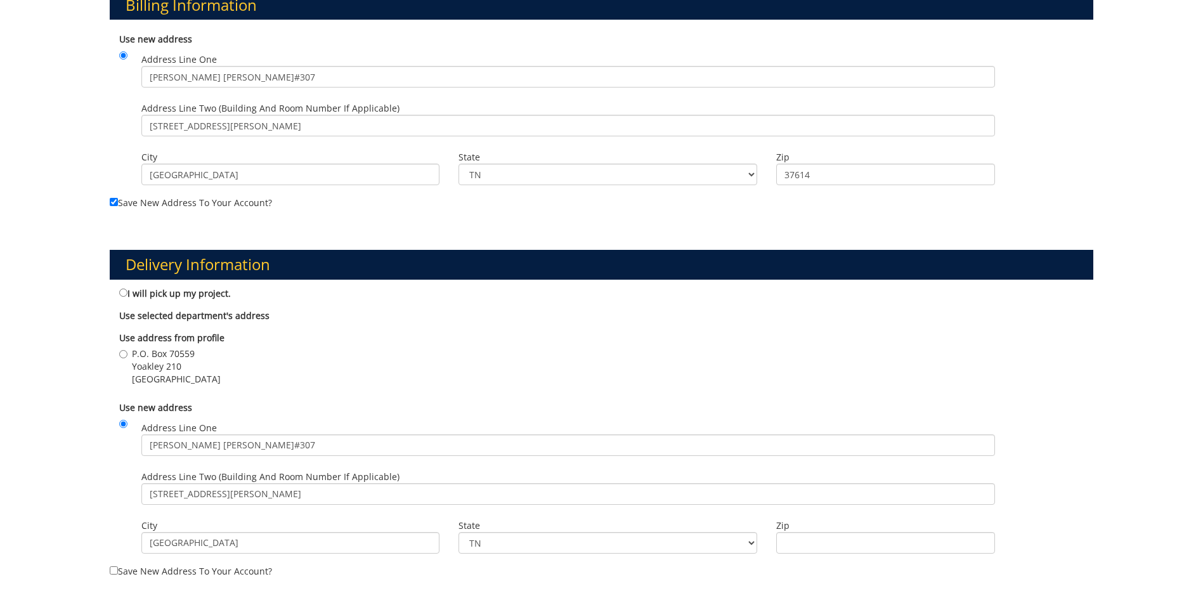
click at [830, 543] on input "Zip" at bounding box center [885, 543] width 219 height 22
type input "37614"
click at [112, 571] on input "Save new address to your account?" at bounding box center [114, 570] width 8 height 8
checkbox input "true"
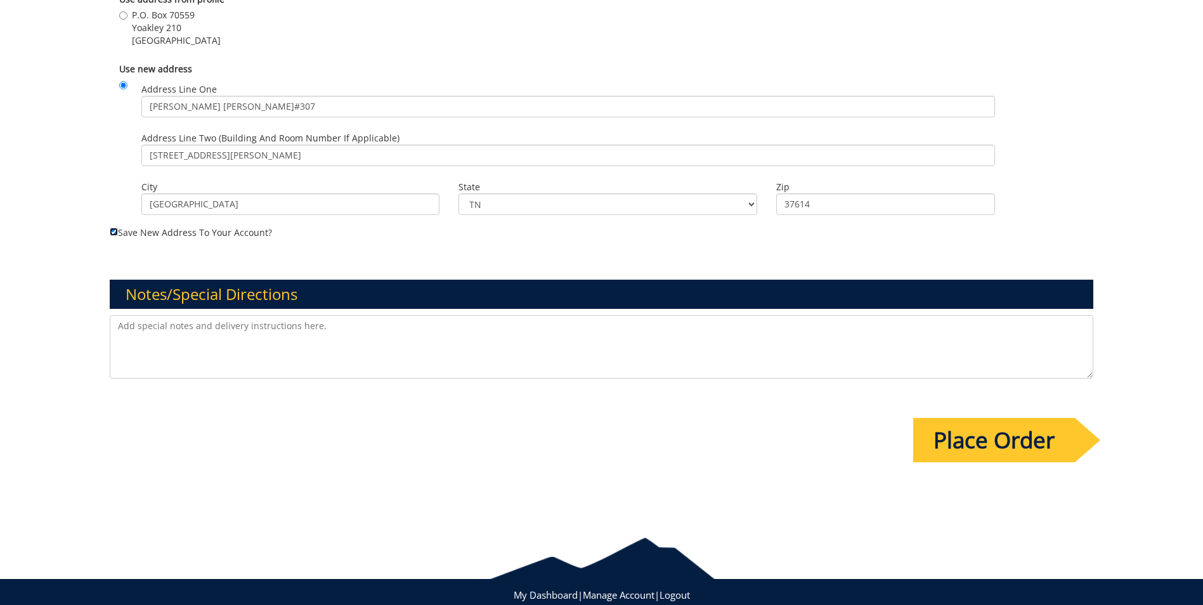
scroll to position [837, 0]
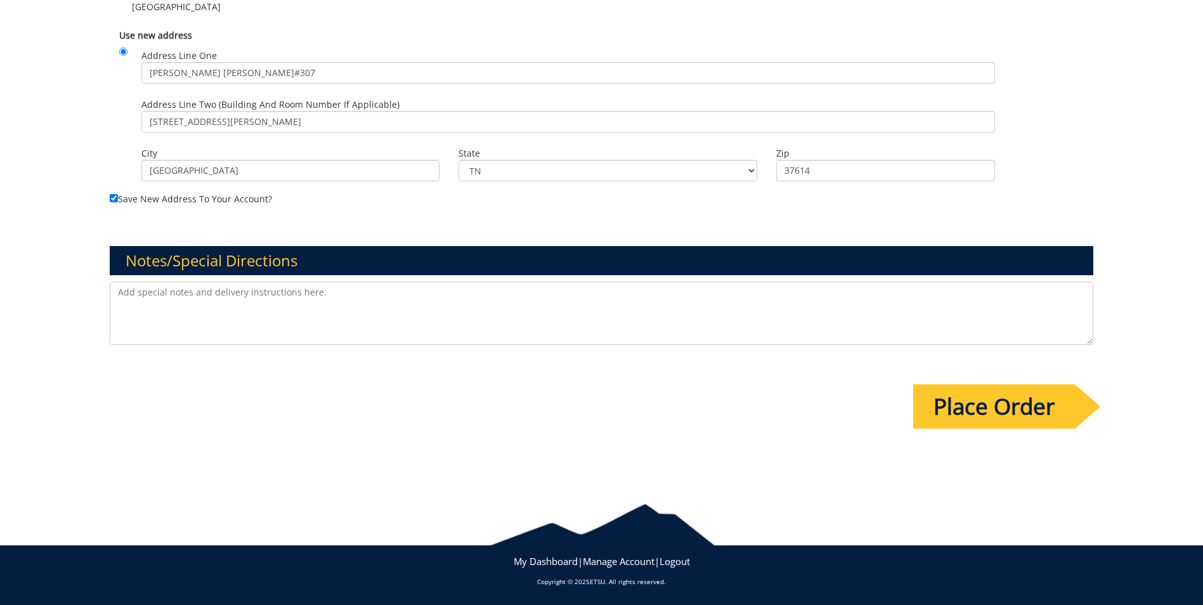
click at [395, 320] on textarea at bounding box center [602, 313] width 984 height 63
click at [1027, 408] on input "Place Order" at bounding box center [994, 406] width 162 height 44
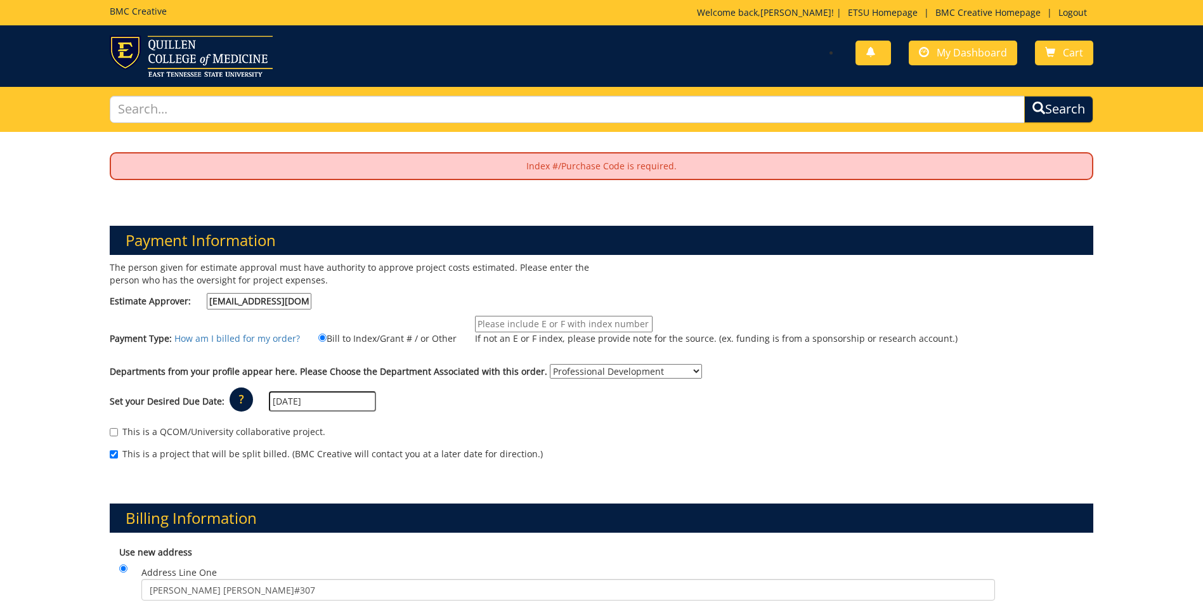
click at [495, 327] on input "If not an E or F index, please provide note for the source. (ex. funding is fro…" at bounding box center [564, 324] width 178 height 16
click at [482, 325] on input "E#25070" at bounding box center [564, 324] width 178 height 16
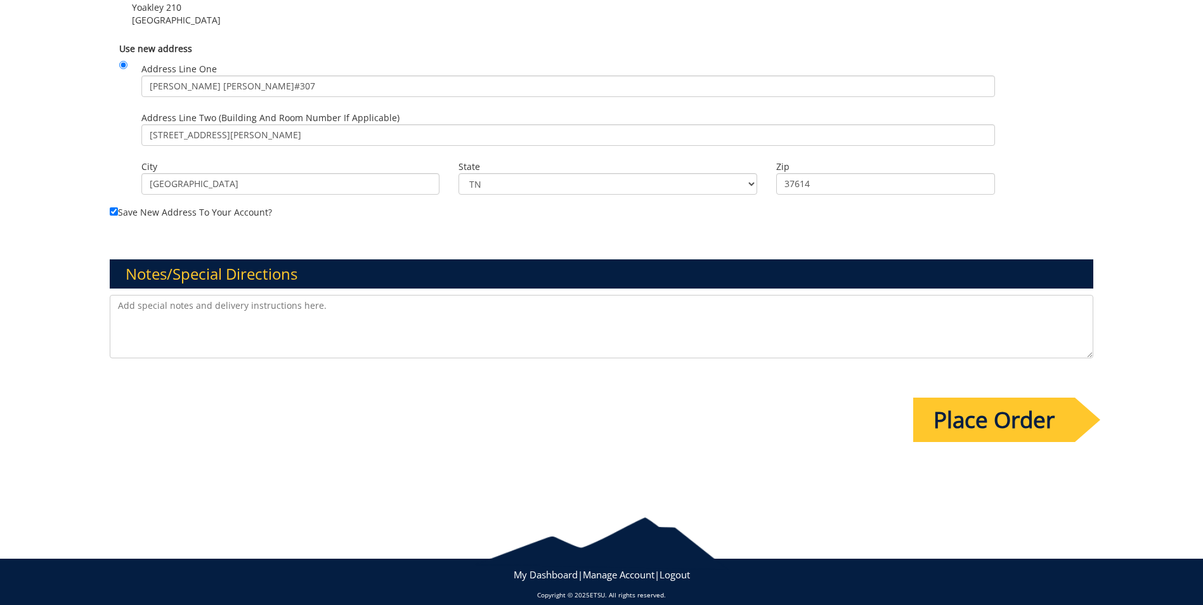
scroll to position [885, 0]
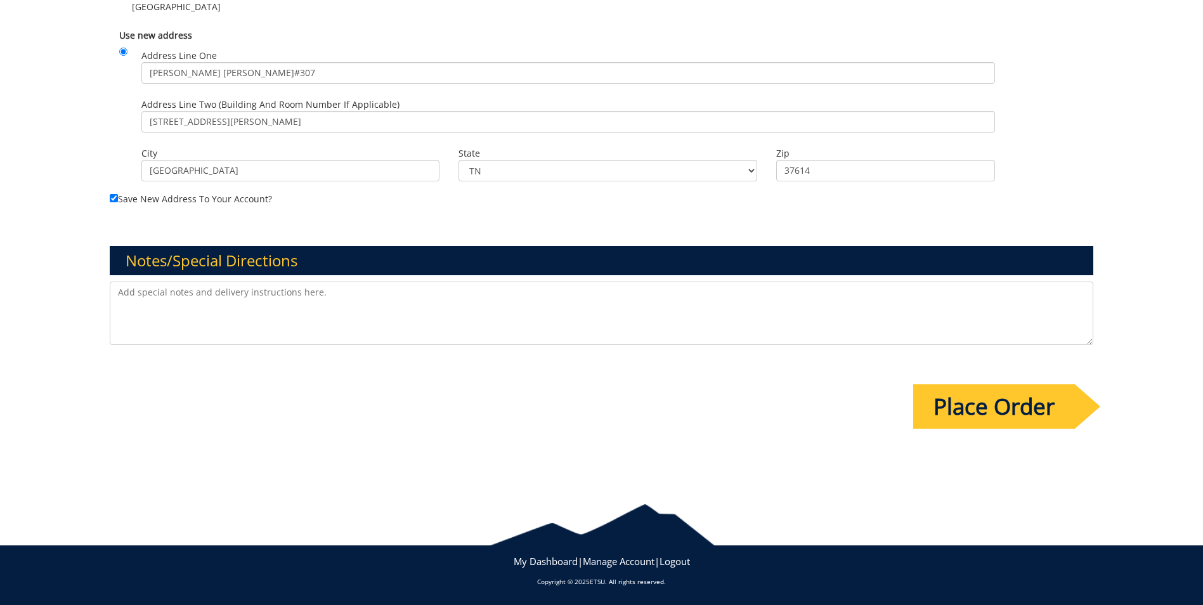
type input "E25070"
click at [965, 411] on input "Place Order" at bounding box center [994, 406] width 162 height 44
